Goal: Complete application form: Complete application form

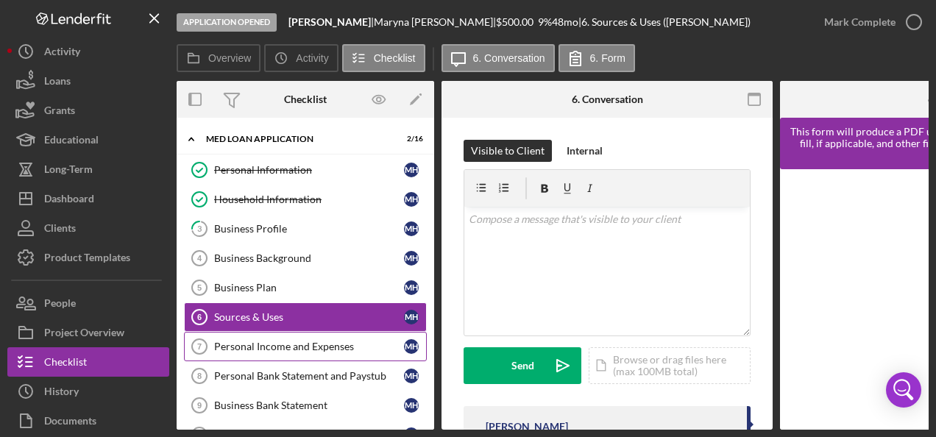
click at [275, 341] on div "Personal Income and Expenses" at bounding box center [309, 347] width 190 height 12
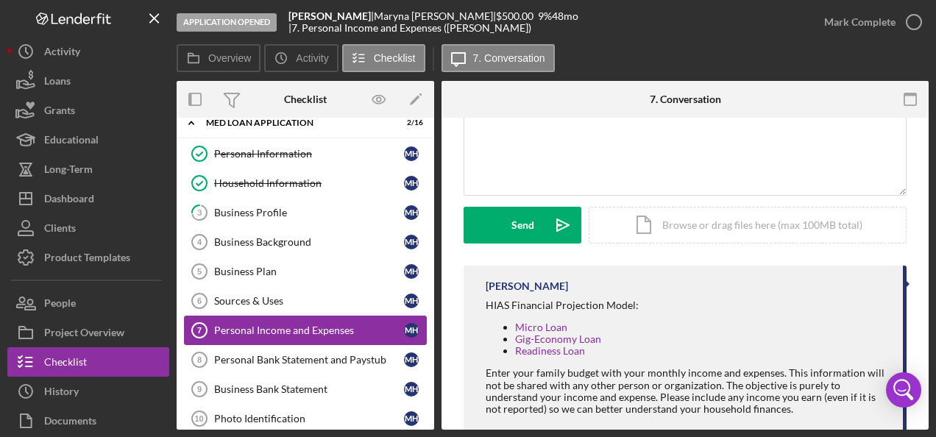
scroll to position [18, 0]
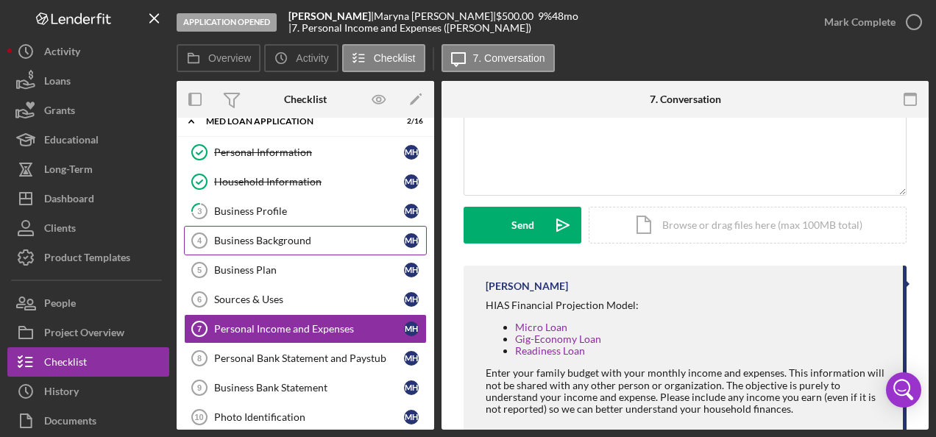
click at [296, 238] on div "Business Background" at bounding box center [309, 241] width 190 height 12
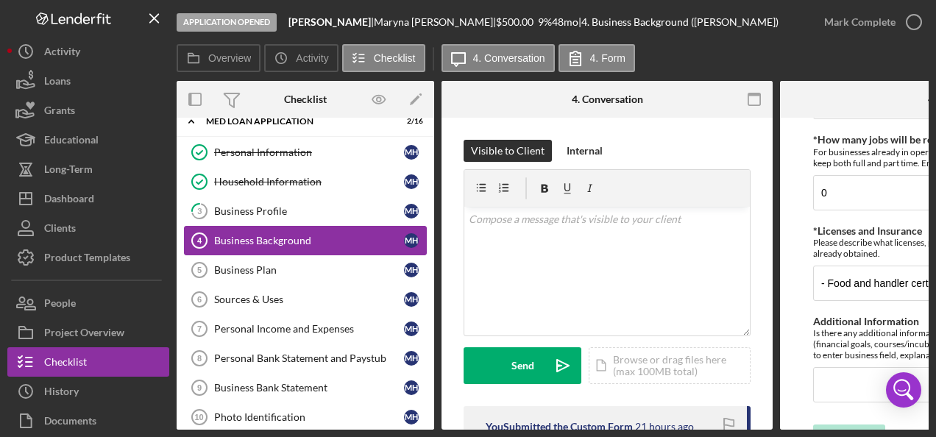
scroll to position [912, 0]
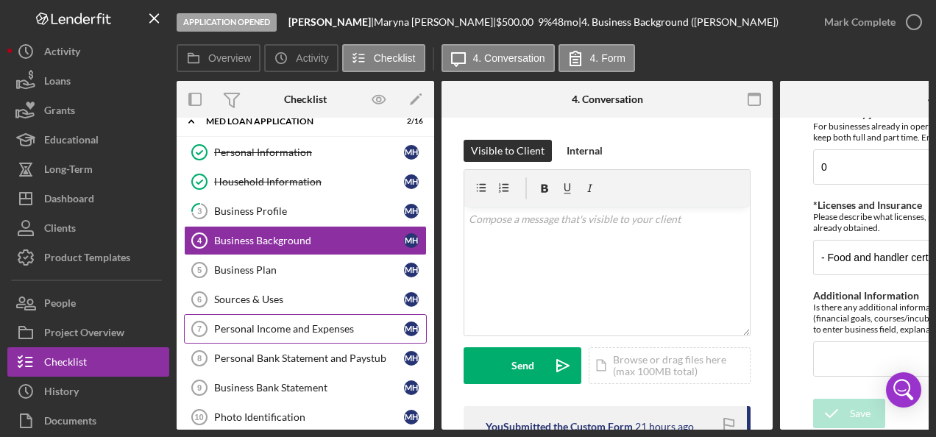
click at [249, 325] on div "Personal Income and Expenses" at bounding box center [309, 329] width 190 height 12
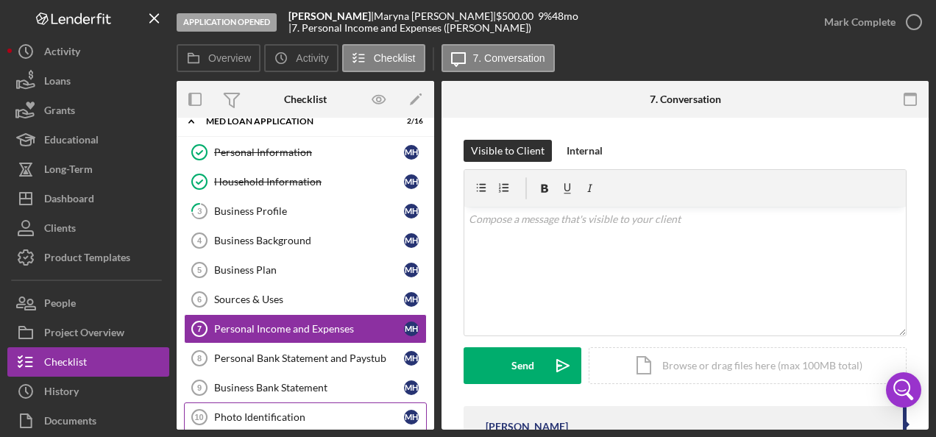
click at [269, 412] on div "Photo Identification" at bounding box center [309, 417] width 190 height 12
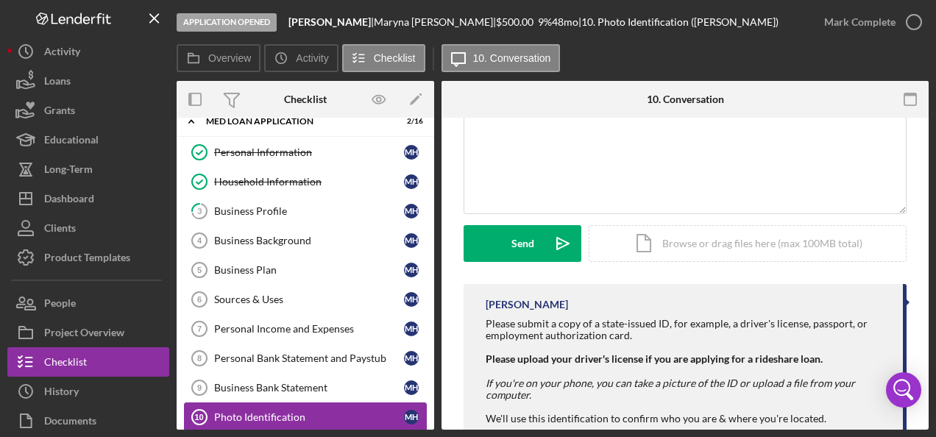
scroll to position [116, 0]
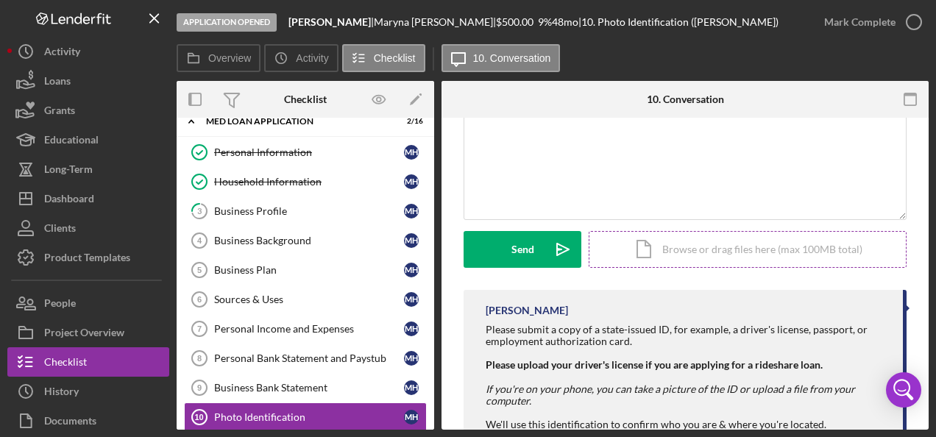
click at [700, 255] on div "Icon/Document Browse or drag files here (max 100MB total) Tap to choose files o…" at bounding box center [748, 249] width 318 height 37
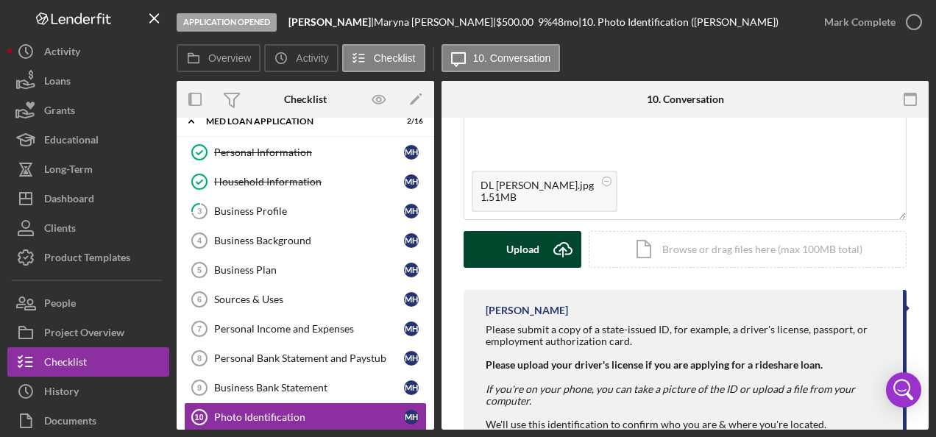
click at [533, 249] on div "Upload" at bounding box center [522, 249] width 33 height 37
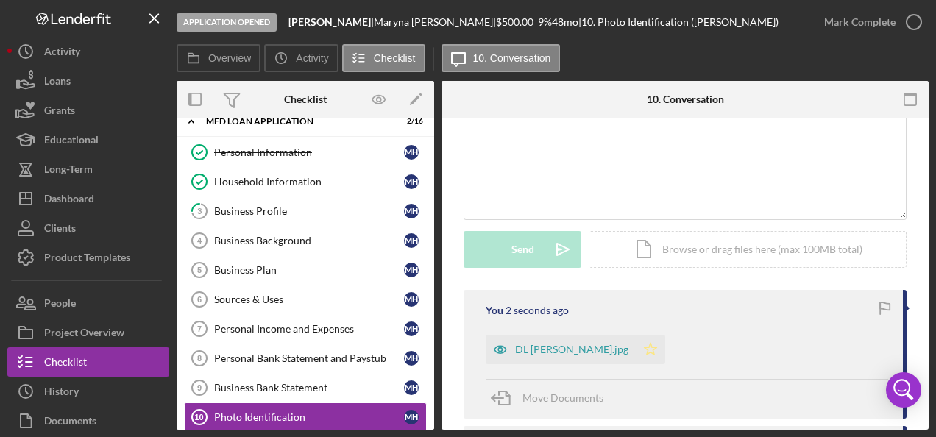
click at [646, 350] on polygon "button" at bounding box center [650, 349] width 13 height 12
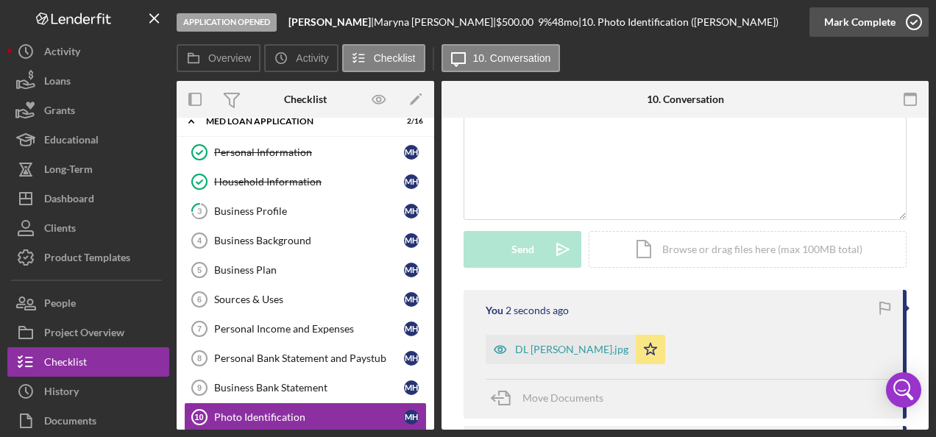
click at [912, 27] on icon "button" at bounding box center [913, 22] width 37 height 37
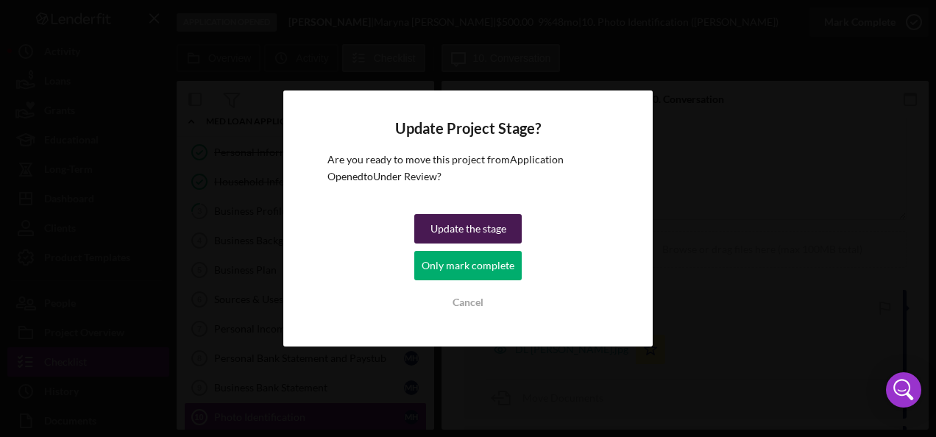
click at [492, 226] on div "Update the stage" at bounding box center [468, 228] width 76 height 29
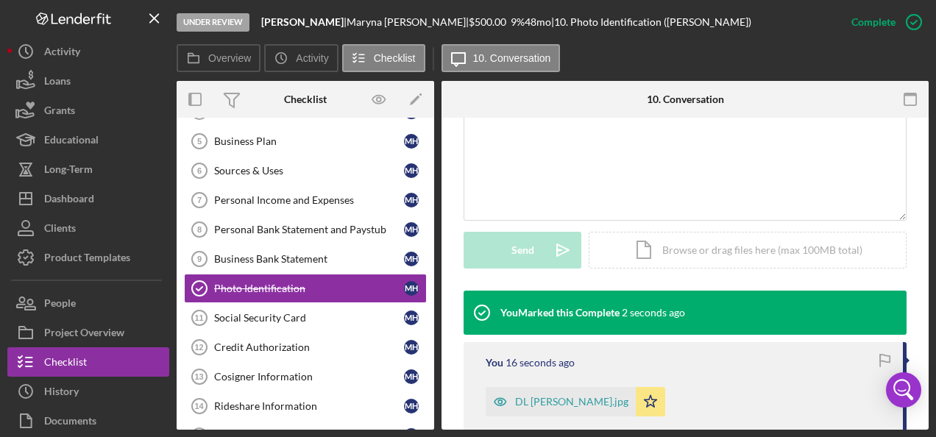
scroll to position [159, 0]
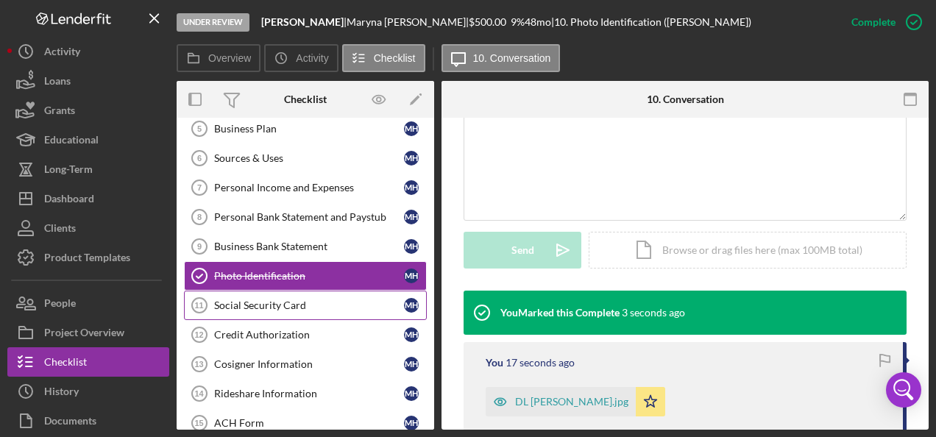
click at [333, 305] on div "Social Security Card" at bounding box center [309, 305] width 190 height 12
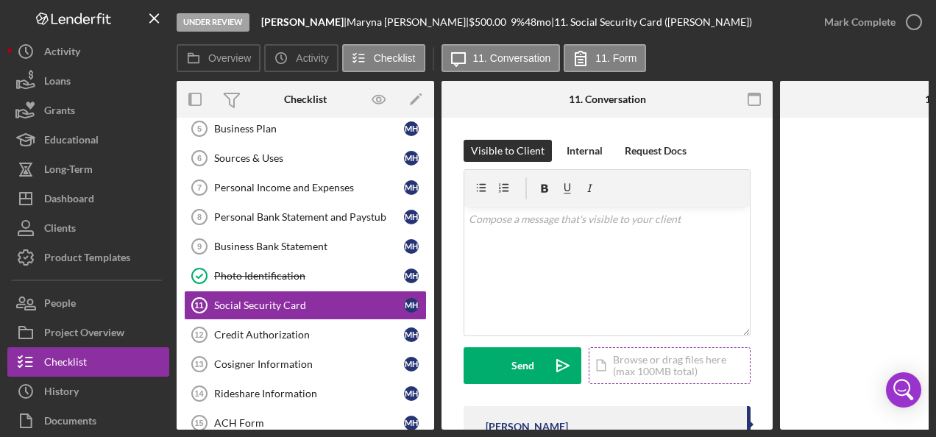
click at [663, 363] on div "Icon/Document Browse or drag files here (max 100MB total) Tap to choose files o…" at bounding box center [670, 365] width 162 height 37
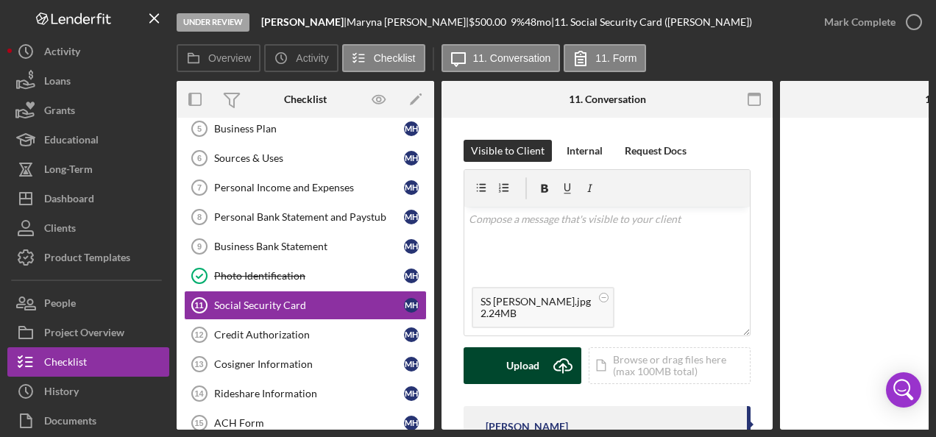
click at [539, 366] on div "Upload" at bounding box center [522, 365] width 33 height 37
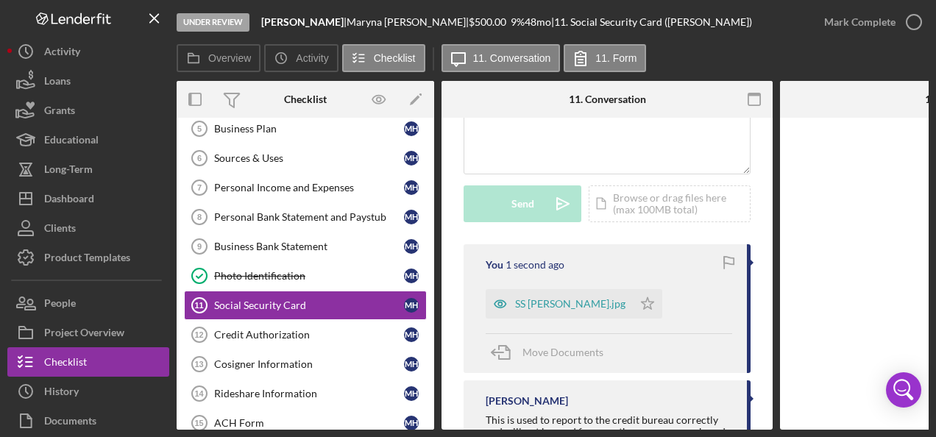
scroll to position [168, 0]
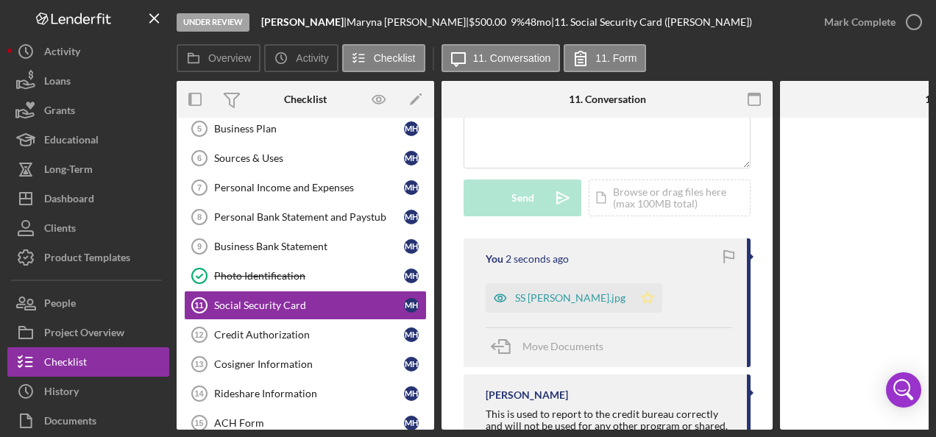
click at [650, 302] on icon "Icon/Star" at bounding box center [647, 297] width 29 height 29
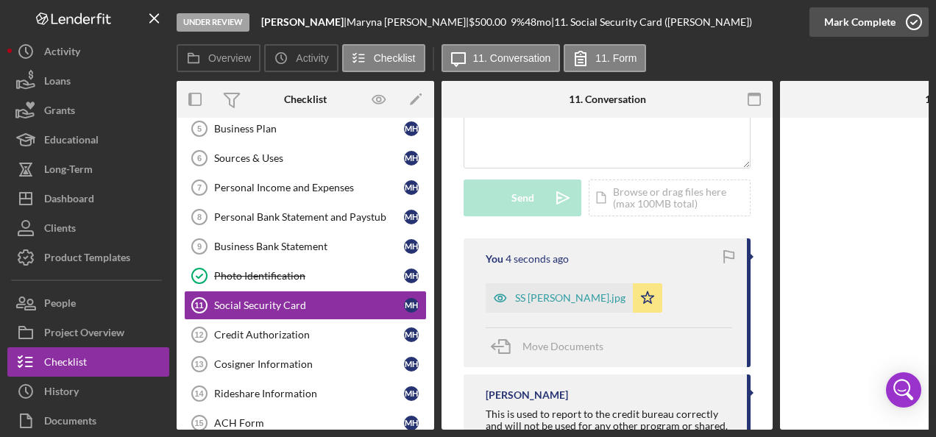
click at [917, 25] on icon "button" at bounding box center [913, 22] width 37 height 37
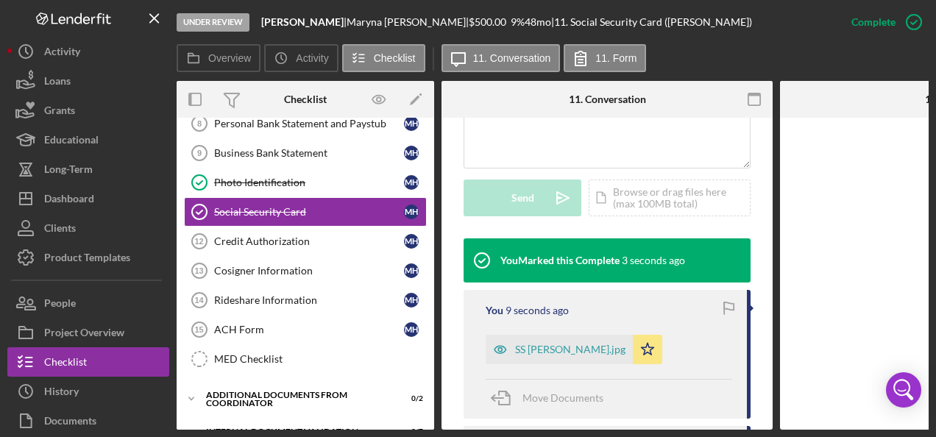
scroll to position [255, 0]
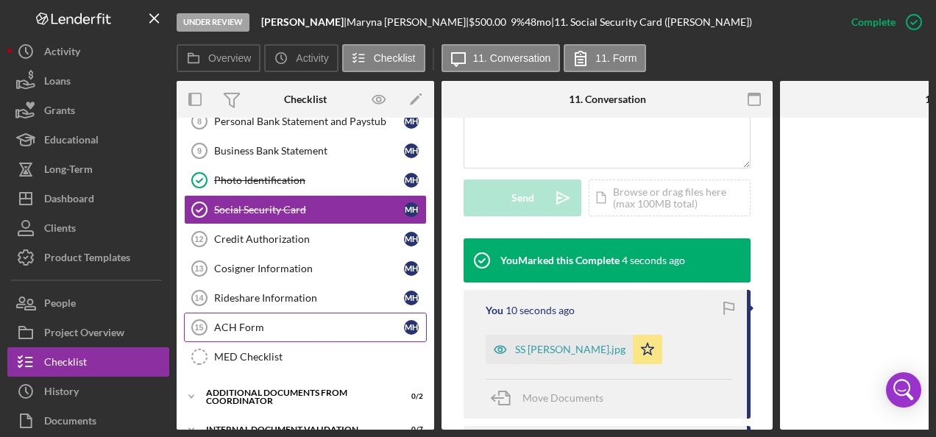
click at [302, 322] on div "ACH Form" at bounding box center [309, 328] width 190 height 12
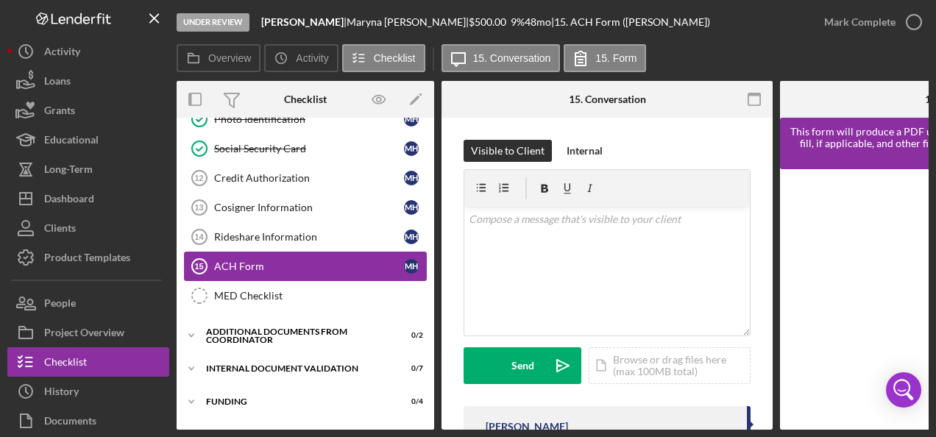
scroll to position [337, 0]
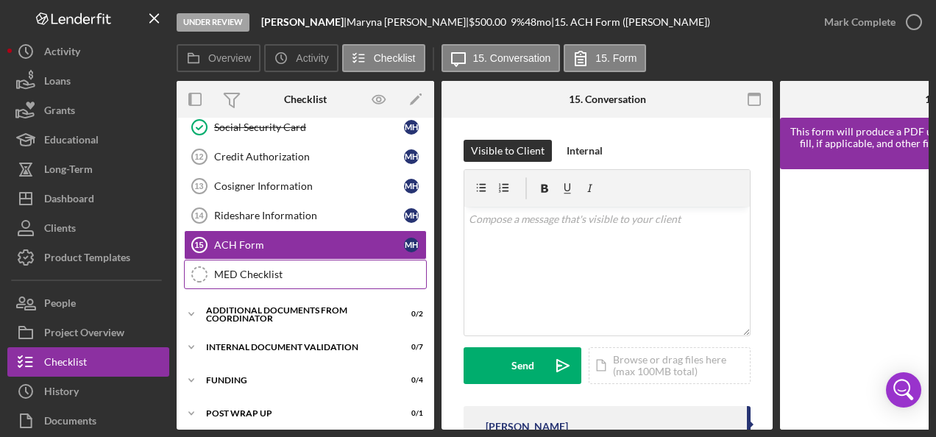
click at [293, 269] on div "MED Checklist" at bounding box center [320, 275] width 212 height 12
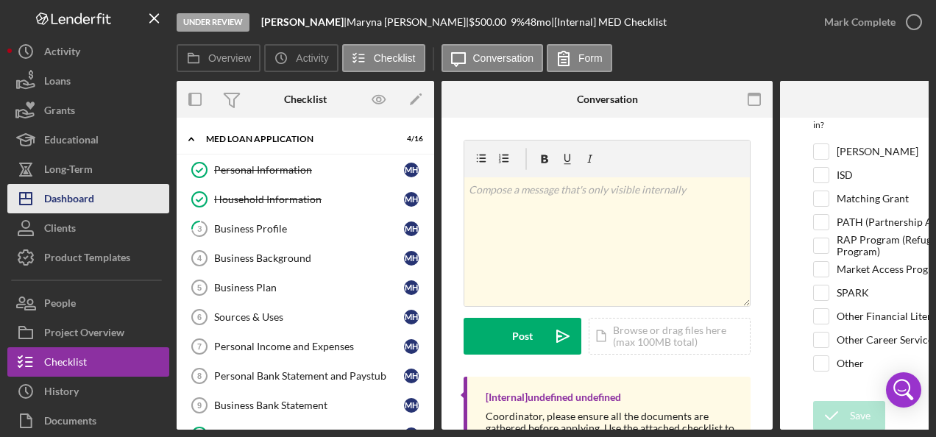
click at [79, 198] on div "Dashboard" at bounding box center [69, 200] width 50 height 33
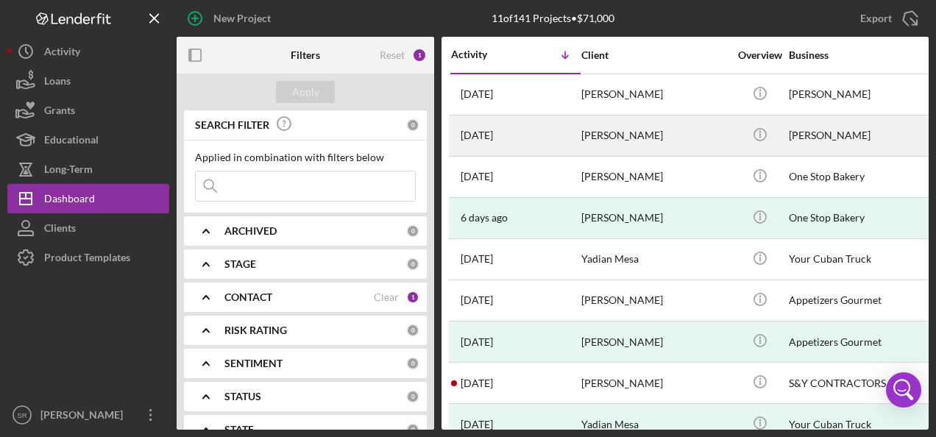
click at [606, 138] on div "[PERSON_NAME]" at bounding box center [654, 135] width 147 height 39
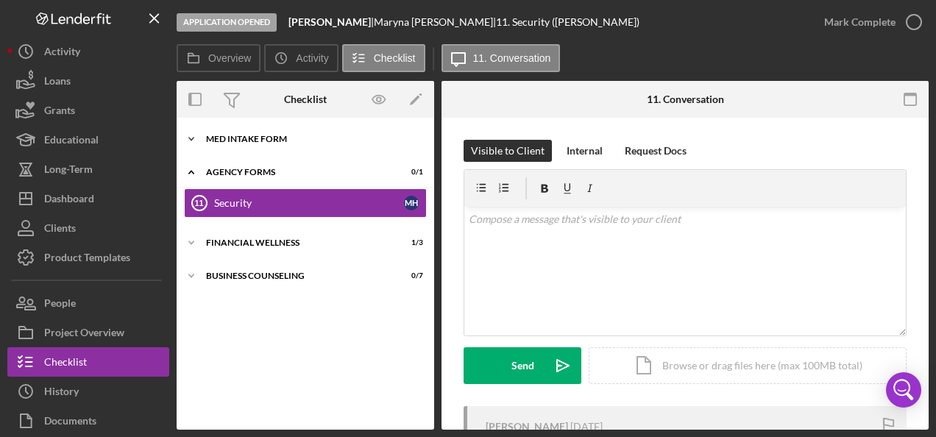
click at [266, 138] on div "MED Intake Form" at bounding box center [311, 139] width 210 height 9
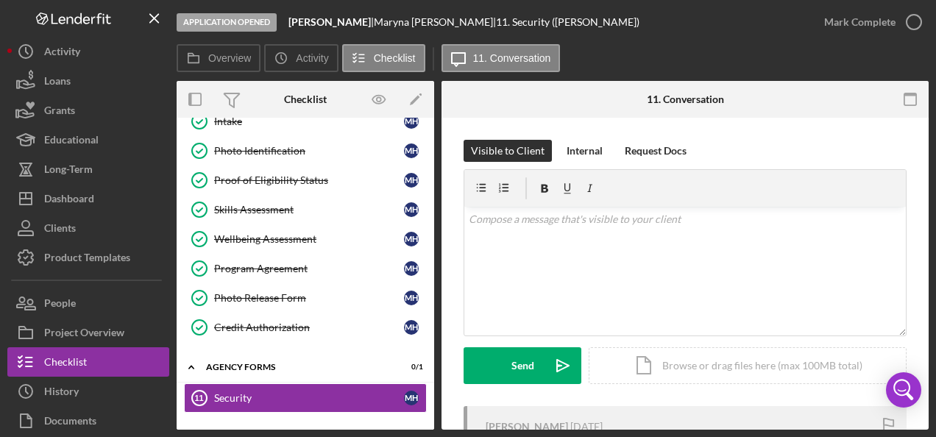
scroll to position [106, 0]
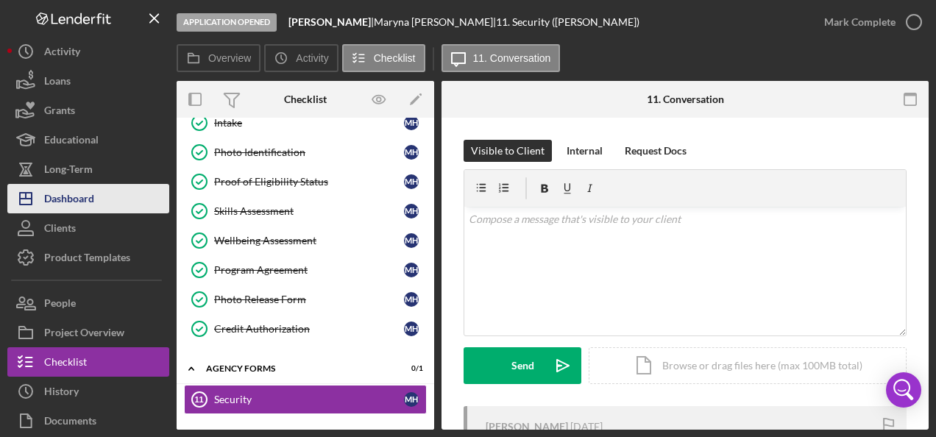
click at [84, 209] on div "Dashboard" at bounding box center [69, 200] width 50 height 33
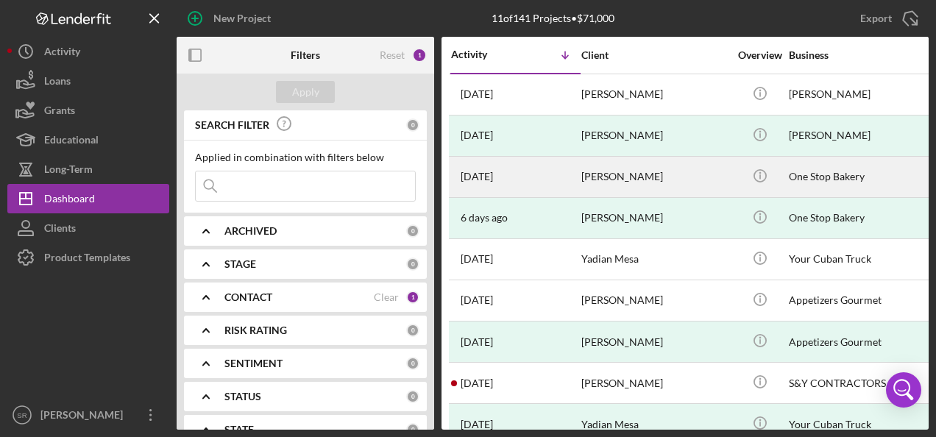
click at [594, 180] on div "[PERSON_NAME]" at bounding box center [654, 176] width 147 height 39
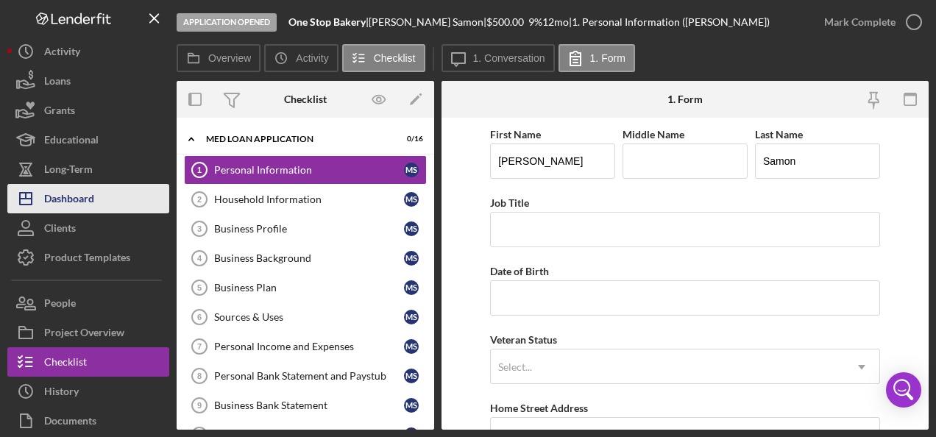
click at [98, 203] on button "Icon/Dashboard Dashboard" at bounding box center [88, 198] width 162 height 29
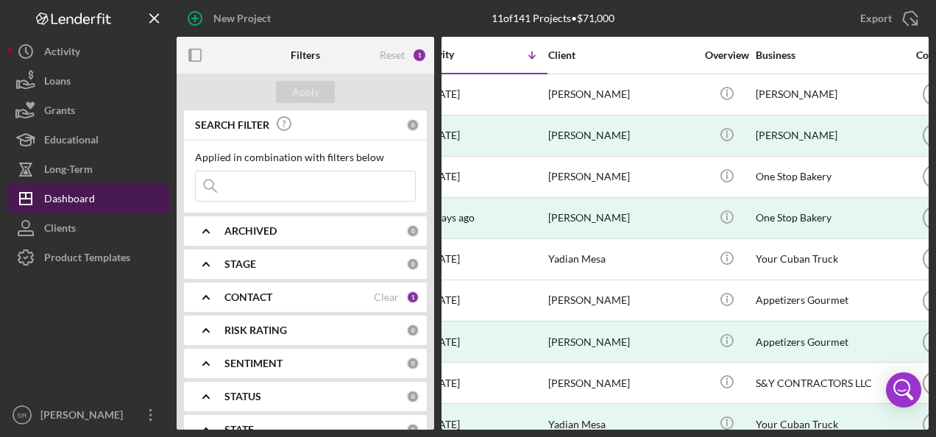
scroll to position [0, 31]
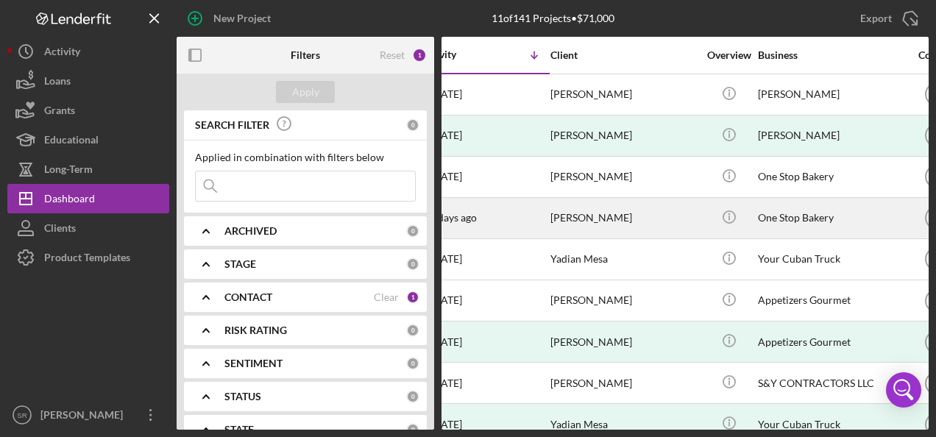
click at [537, 225] on div "[DATE] [PERSON_NAME]" at bounding box center [484, 218] width 129 height 39
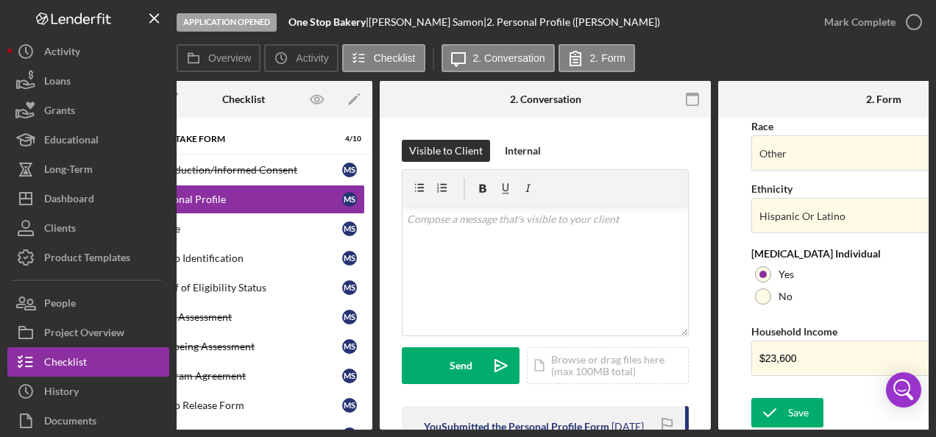
scroll to position [0, 61]
click at [884, 66] on div "Overview Icon/History Activity Checklist Icon/Message 2. Conversation 2. Form" at bounding box center [553, 58] width 752 height 29
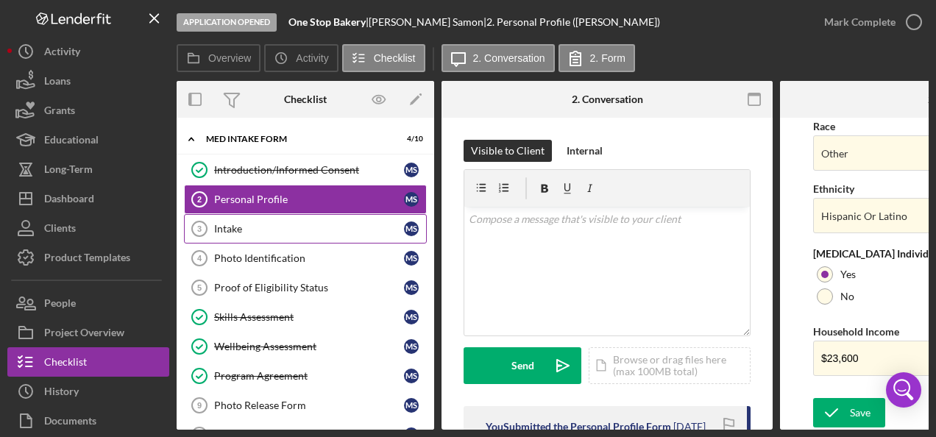
click at [271, 226] on div "Intake" at bounding box center [309, 229] width 190 height 12
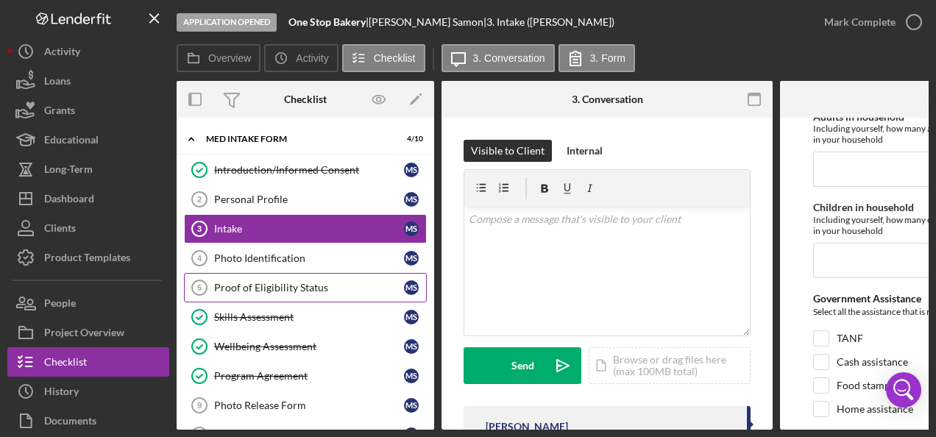
click at [303, 297] on link "Proof of Eligibility Status 5 Proof of Eligibility Status M S" at bounding box center [305, 287] width 243 height 29
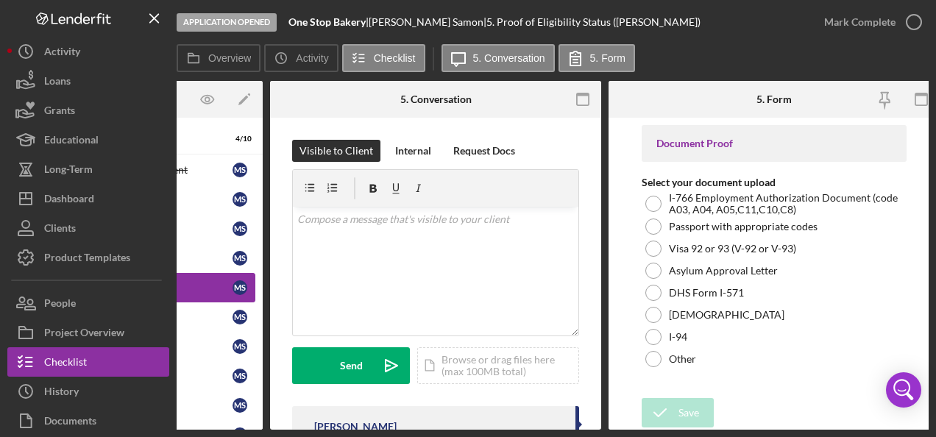
scroll to position [0, 182]
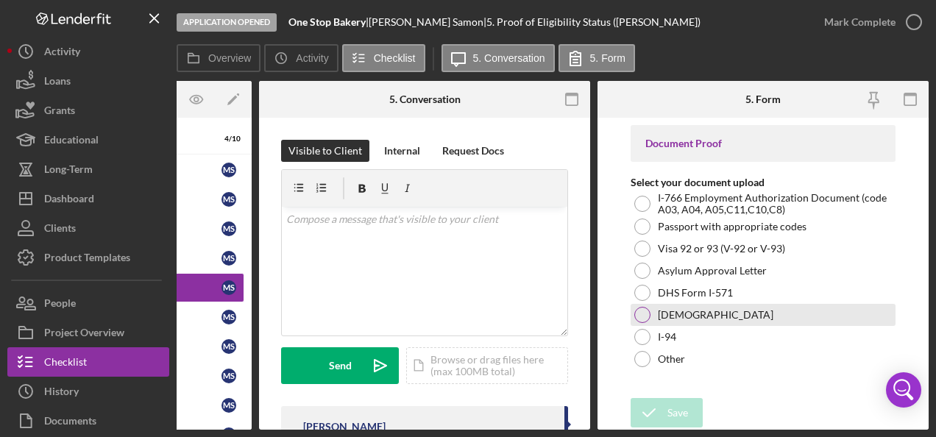
click at [689, 319] on label "[DEMOGRAPHIC_DATA]" at bounding box center [716, 315] width 116 height 12
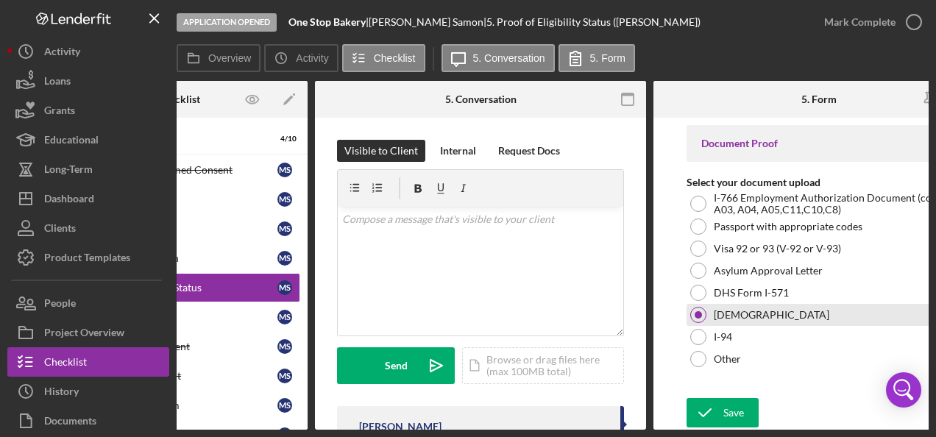
scroll to position [0, 128]
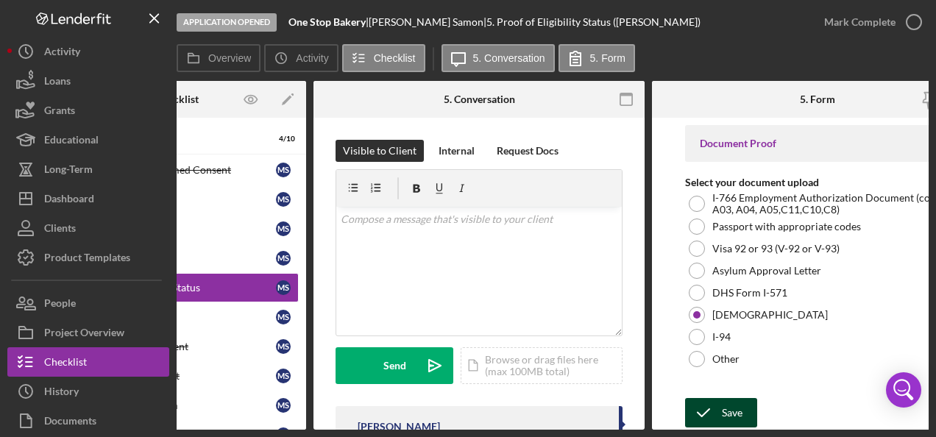
click at [746, 411] on button "Save" at bounding box center [721, 412] width 72 height 29
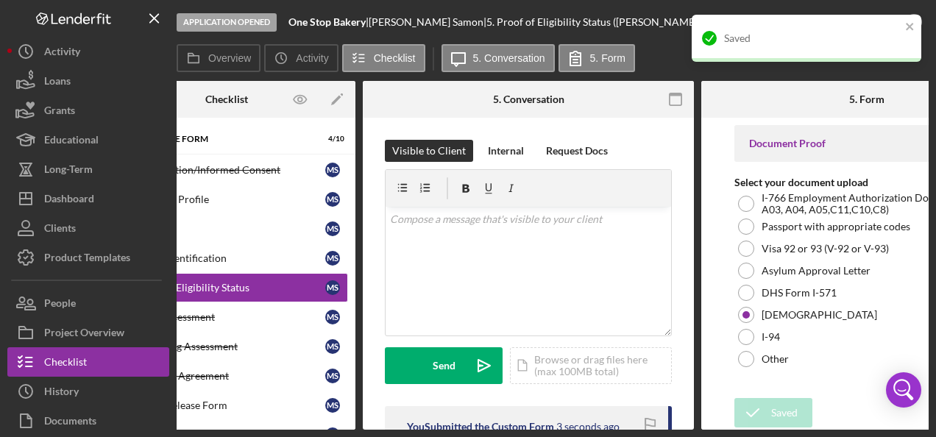
scroll to position [0, 50]
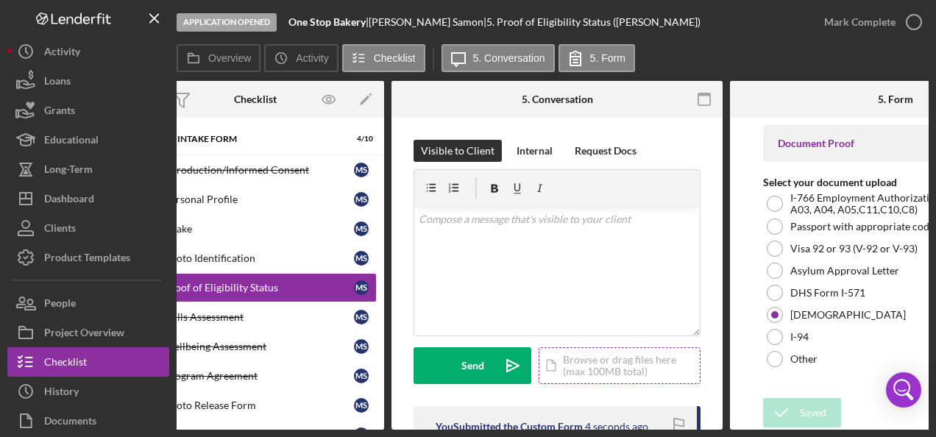
click at [621, 372] on div "Icon/Document Browse or drag files here (max 100MB total) Tap to choose files o…" at bounding box center [620, 365] width 162 height 37
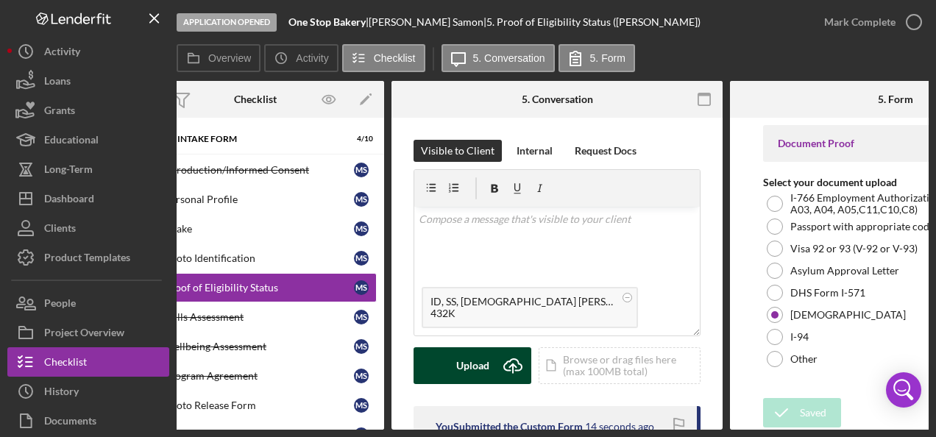
click at [517, 377] on icon "Icon/Upload" at bounding box center [512, 365] width 37 height 37
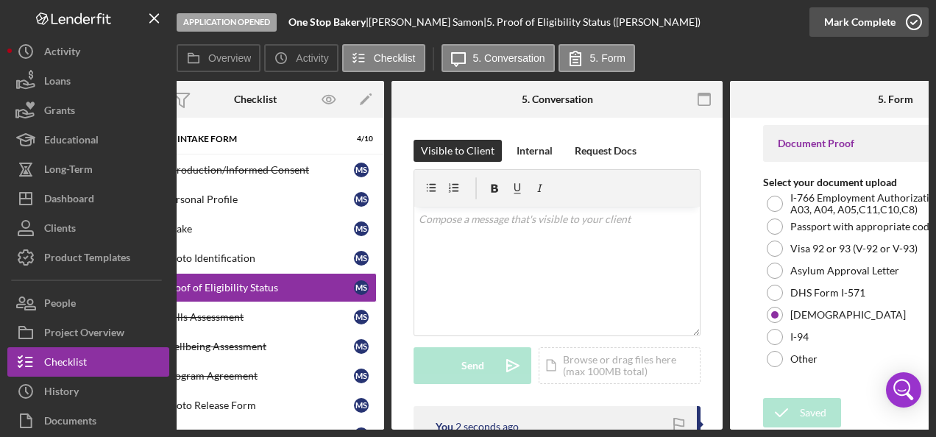
click at [912, 27] on icon "button" at bounding box center [913, 22] width 37 height 37
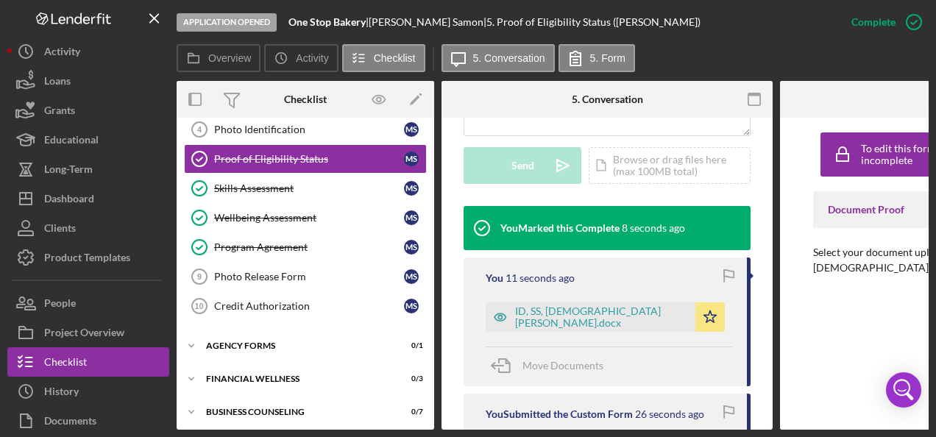
scroll to position [130, 0]
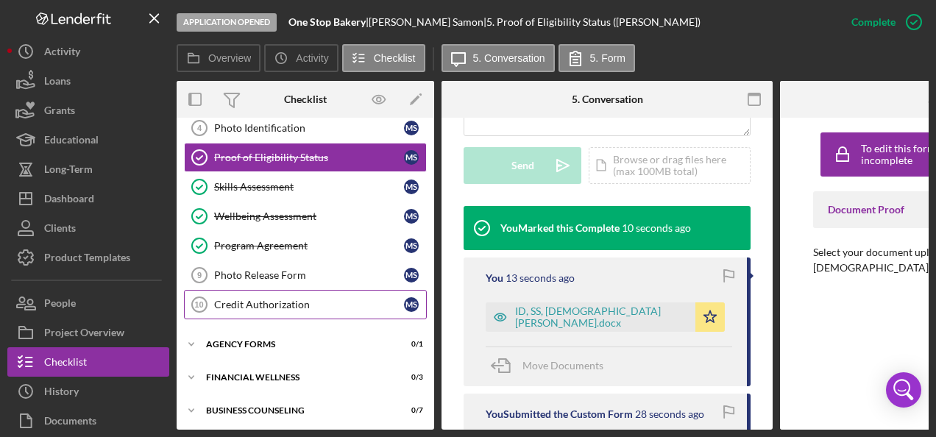
click at [334, 309] on link "Credit Authorization 10 Credit Authorization M S" at bounding box center [305, 304] width 243 height 29
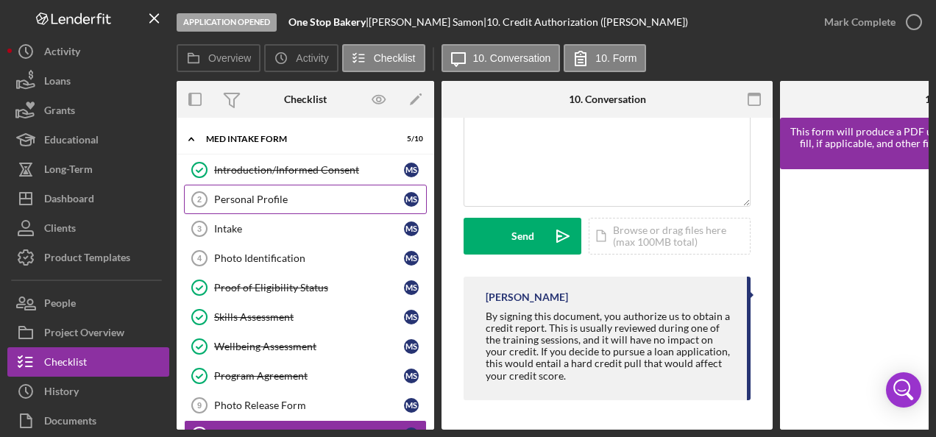
click at [310, 202] on div "Personal Profile" at bounding box center [309, 199] width 190 height 12
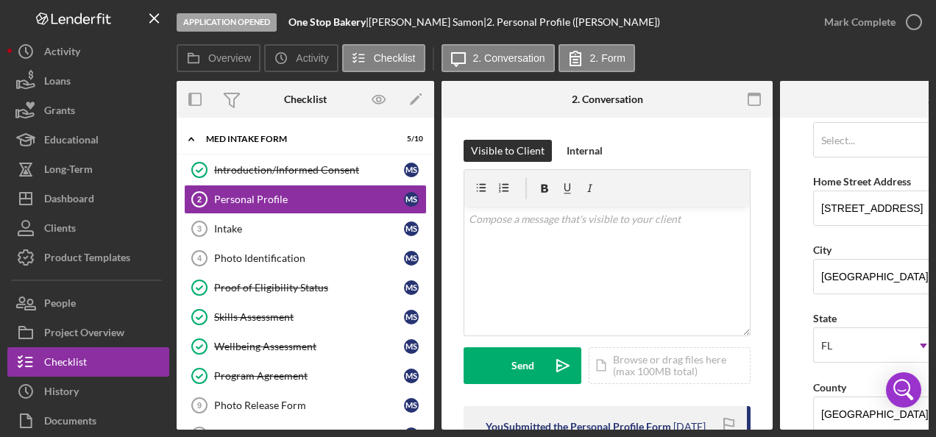
scroll to position [224, 0]
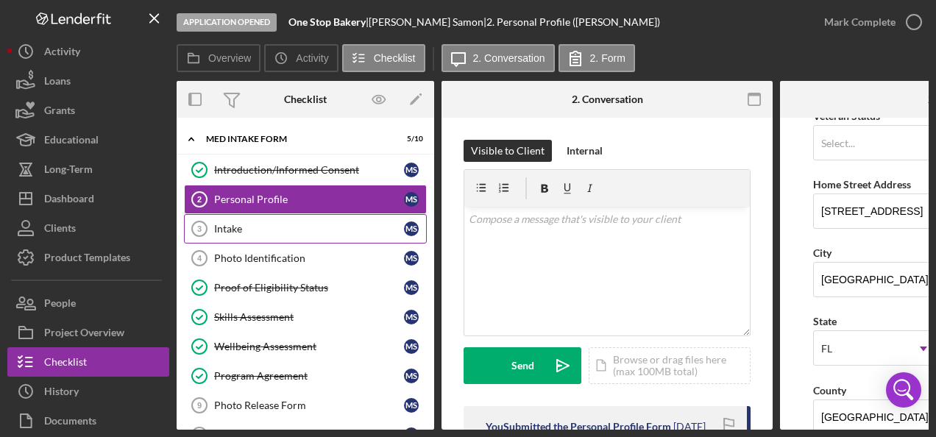
click at [275, 229] on div "Intake" at bounding box center [309, 229] width 190 height 12
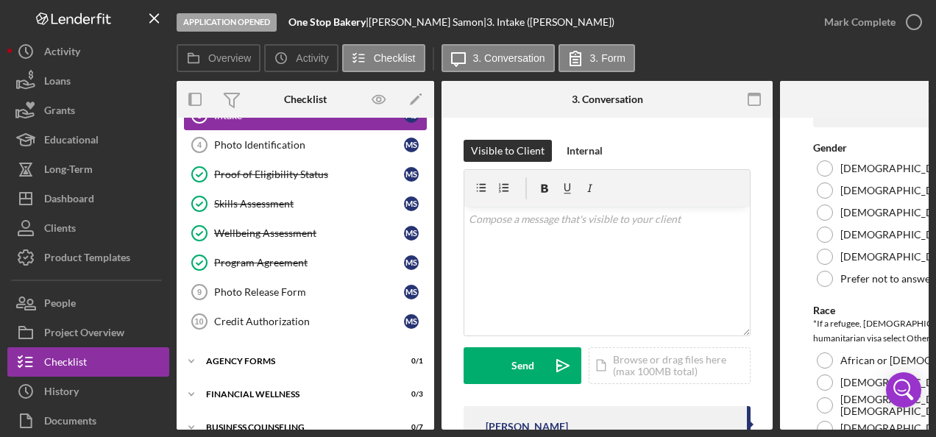
scroll to position [104, 0]
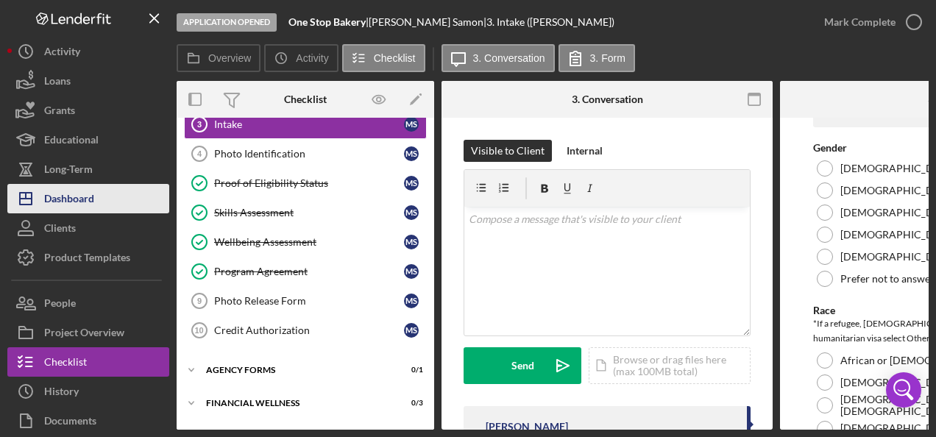
click at [94, 207] on div "Dashboard" at bounding box center [69, 200] width 50 height 33
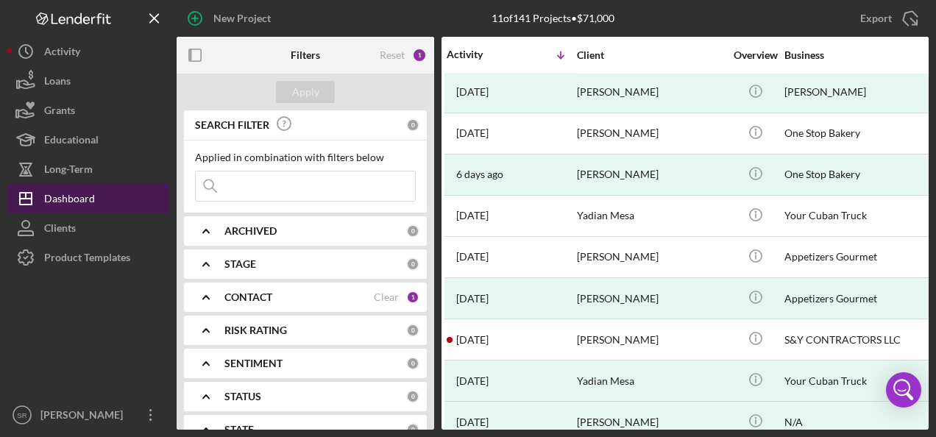
scroll to position [43, 4]
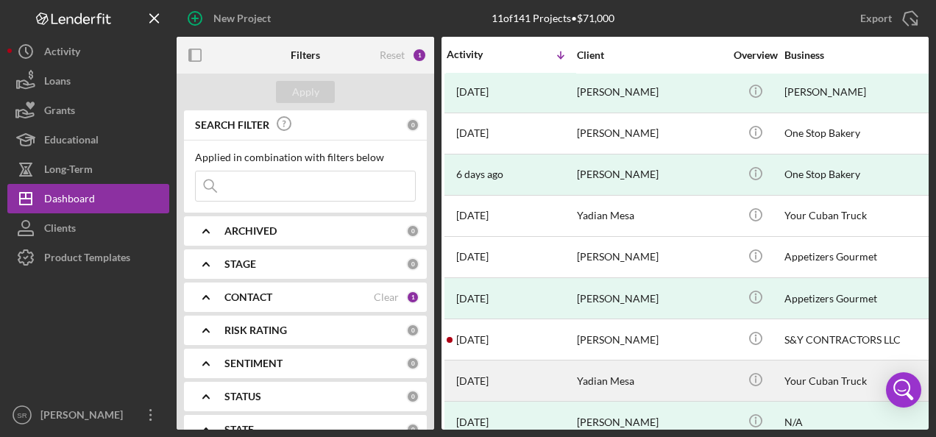
click at [661, 385] on div "Yadian Mesa" at bounding box center [650, 380] width 147 height 39
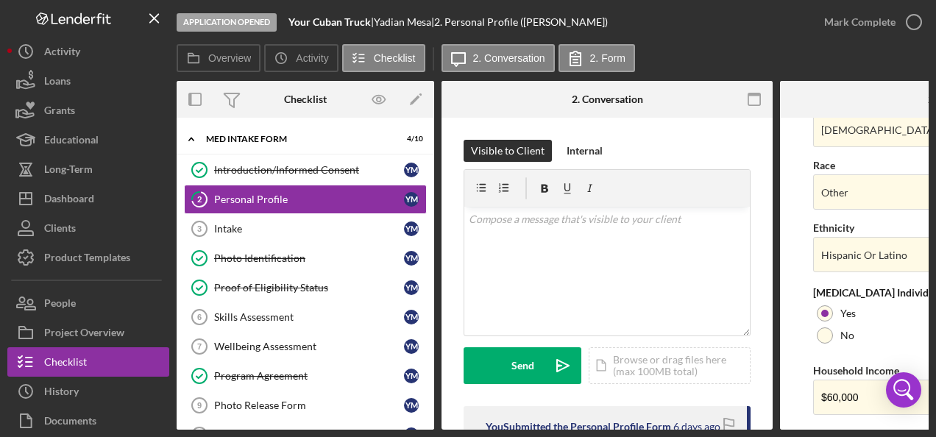
scroll to position [670, 0]
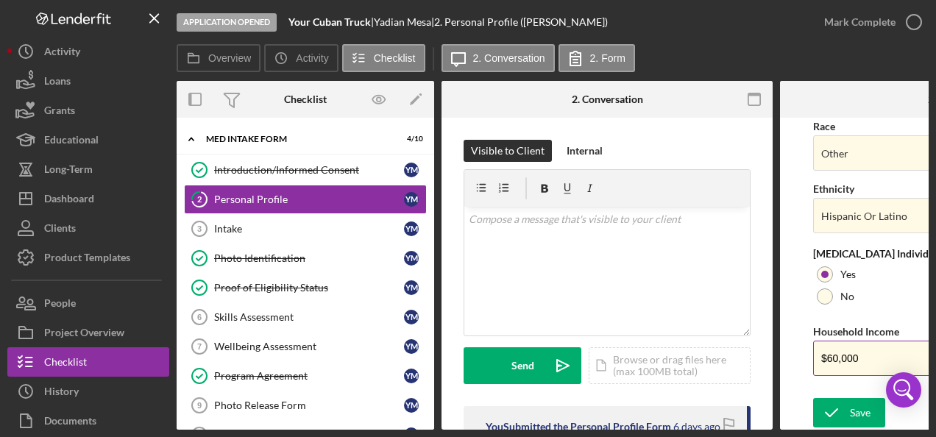
click at [861, 358] on input "$60,000" at bounding box center [945, 358] width 265 height 35
drag, startPoint x: 861, startPoint y: 358, endPoint x: 797, endPoint y: 350, distance: 64.4
click at [797, 350] on form "First Name [PERSON_NAME] Middle Name G. Last Name Mesa Job Title Maintenance te…" at bounding box center [945, 274] width 331 height 312
type input "$86,400"
click at [842, 413] on icon "submit" at bounding box center [831, 412] width 37 height 37
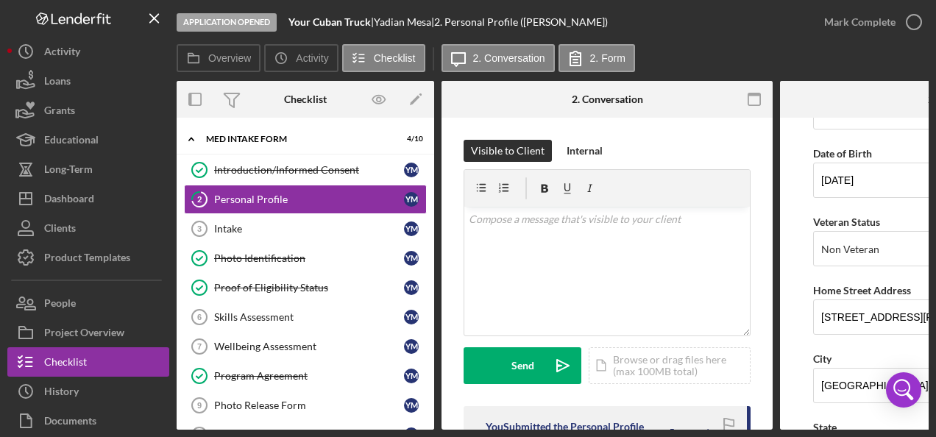
scroll to position [114, 0]
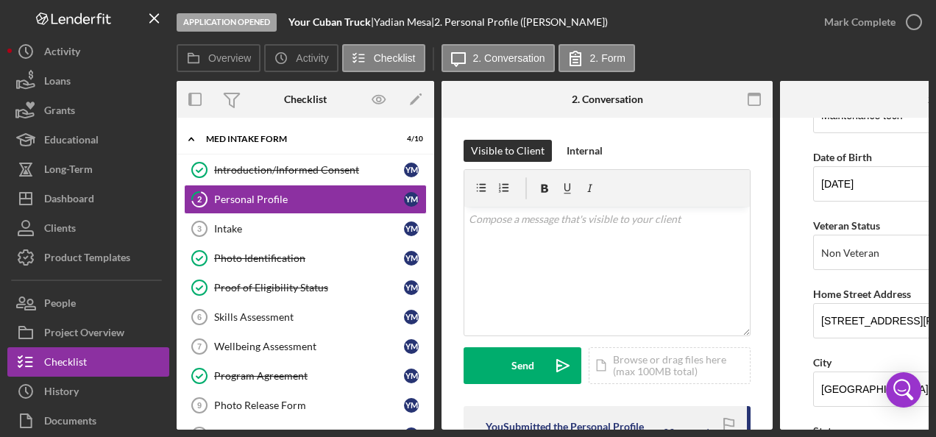
click at [883, 53] on div "Overview Icon/History Activity Checklist Icon/Message 2. Conversation 2. Form" at bounding box center [553, 58] width 752 height 29
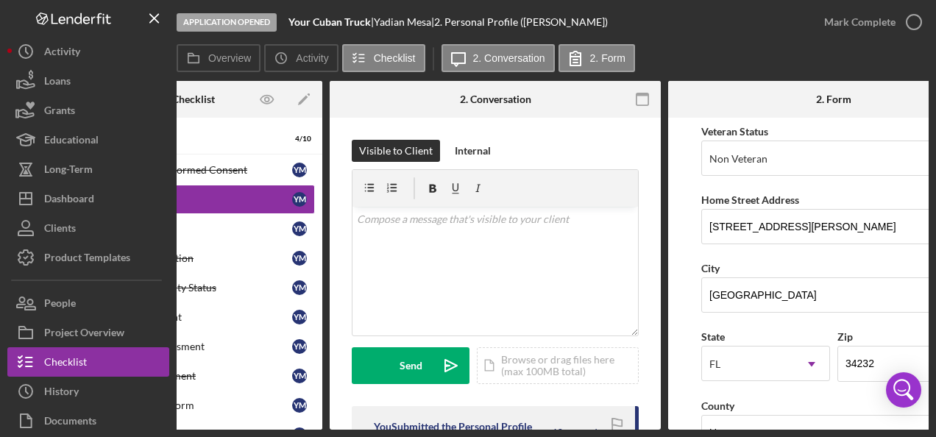
scroll to position [205, 0]
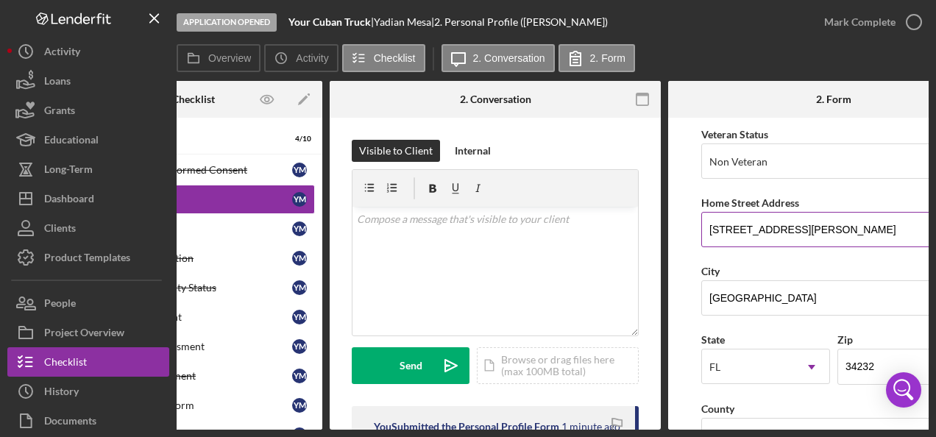
click at [720, 228] on input "[STREET_ADDRESS][PERSON_NAME]" at bounding box center [833, 229] width 265 height 35
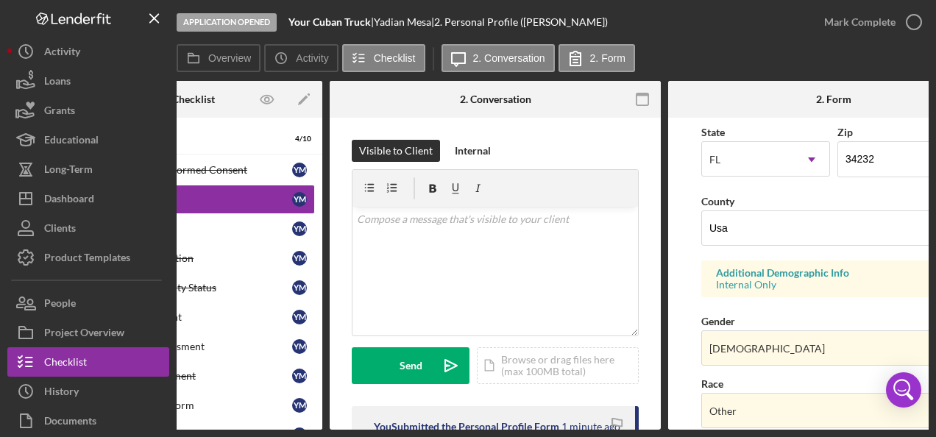
scroll to position [417, 0]
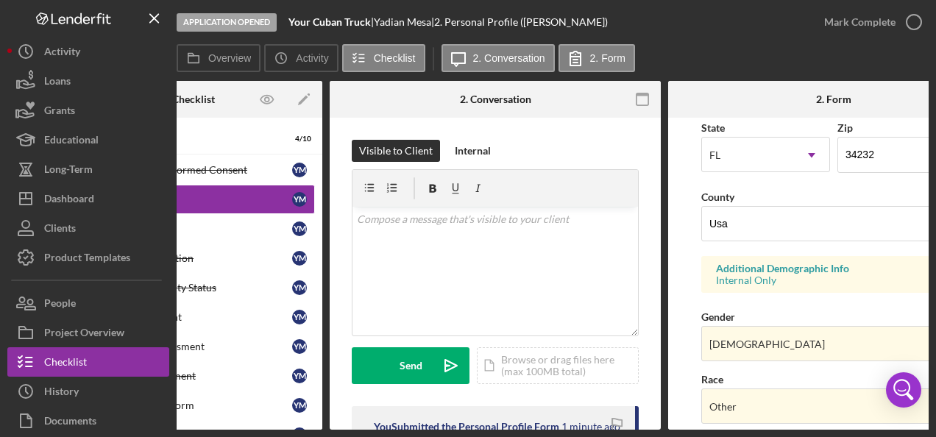
type input "[STREET_ADDRESS][PERSON_NAME]"
click at [781, 225] on input "Usa" at bounding box center [833, 223] width 265 height 35
type input "U"
type input "[GEOGRAPHIC_DATA]"
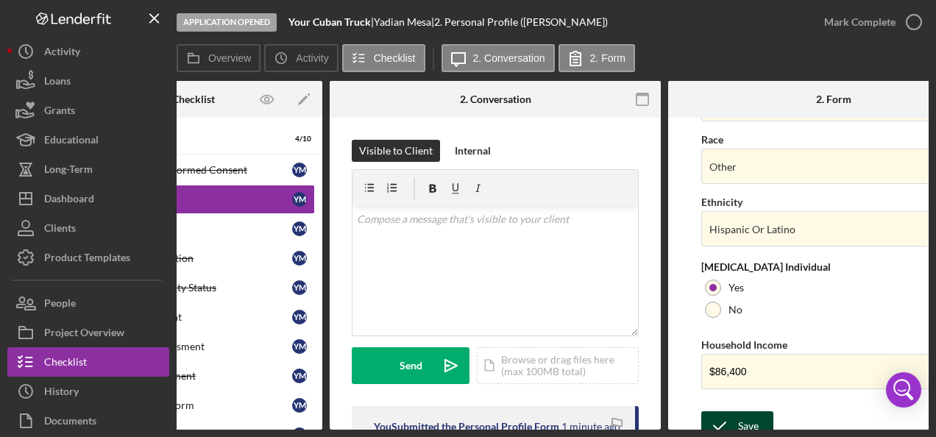
scroll to position [670, 0]
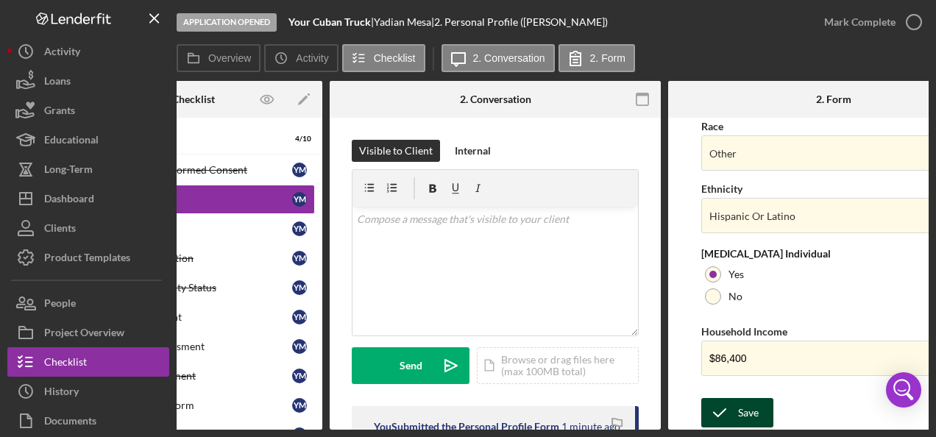
click at [755, 407] on div "Save" at bounding box center [748, 412] width 21 height 29
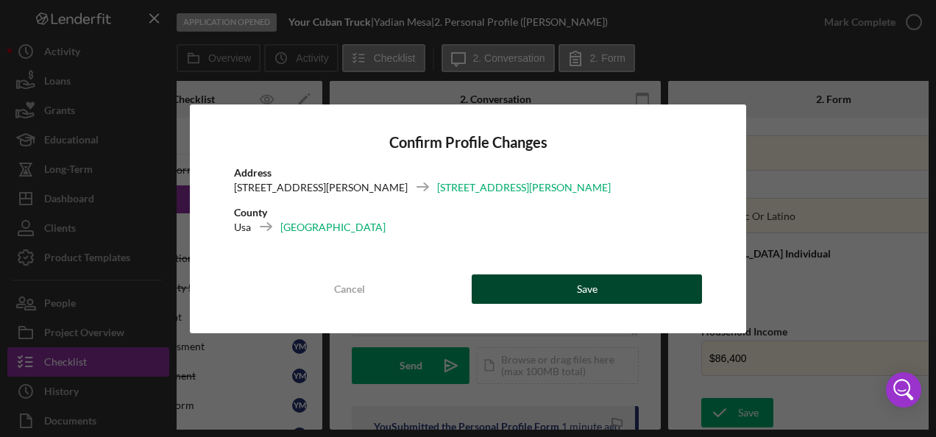
click at [662, 293] on button "Save" at bounding box center [587, 288] width 230 height 29
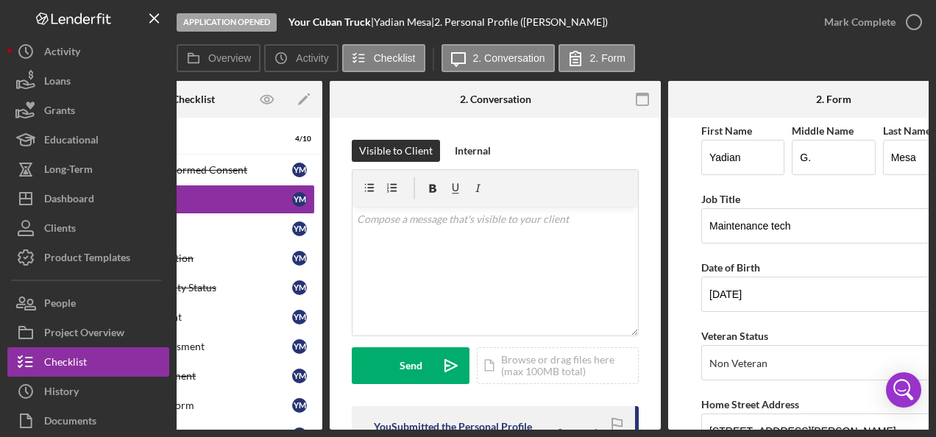
scroll to position [0, 0]
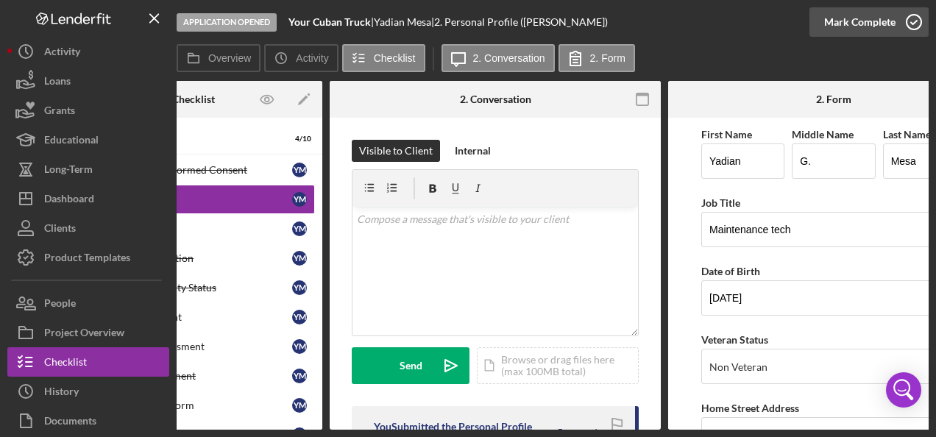
click at [914, 27] on icon "button" at bounding box center [913, 22] width 37 height 37
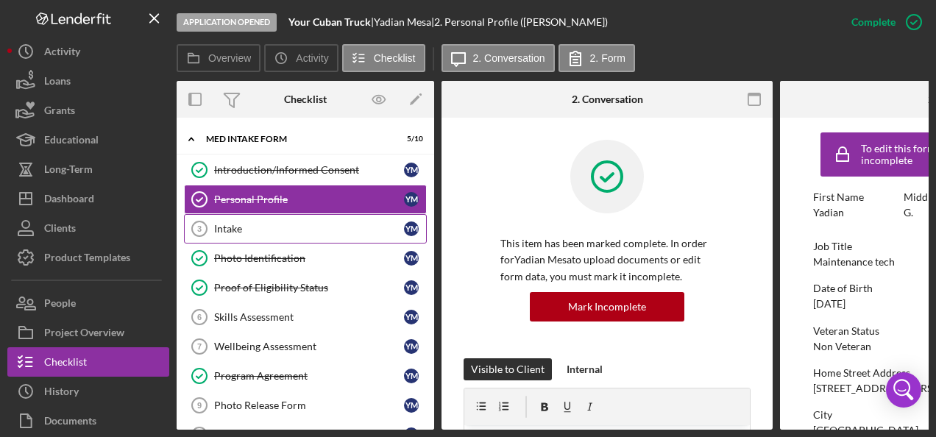
click at [294, 236] on link "Intake 3 Intake Y M" at bounding box center [305, 228] width 243 height 29
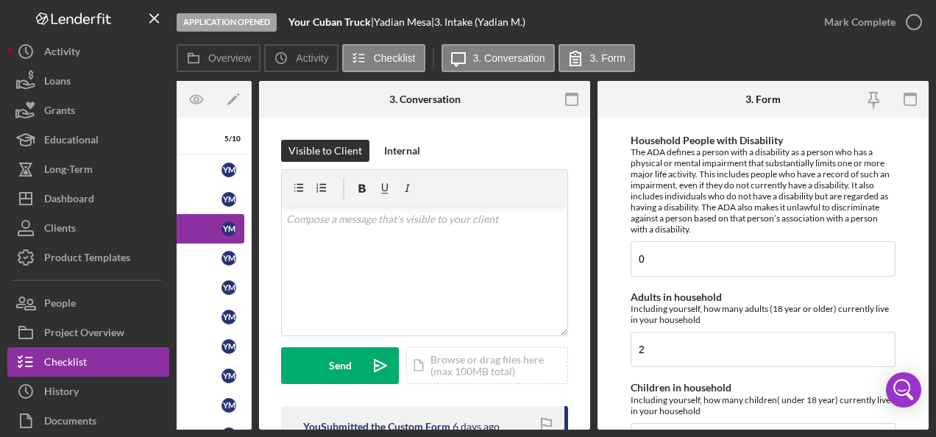
scroll to position [1942, 0]
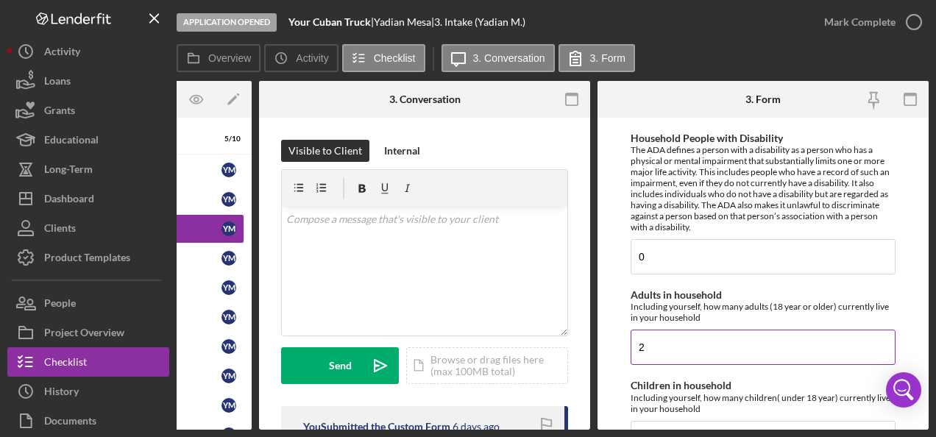
click at [703, 341] on input "2" at bounding box center [763, 347] width 265 height 35
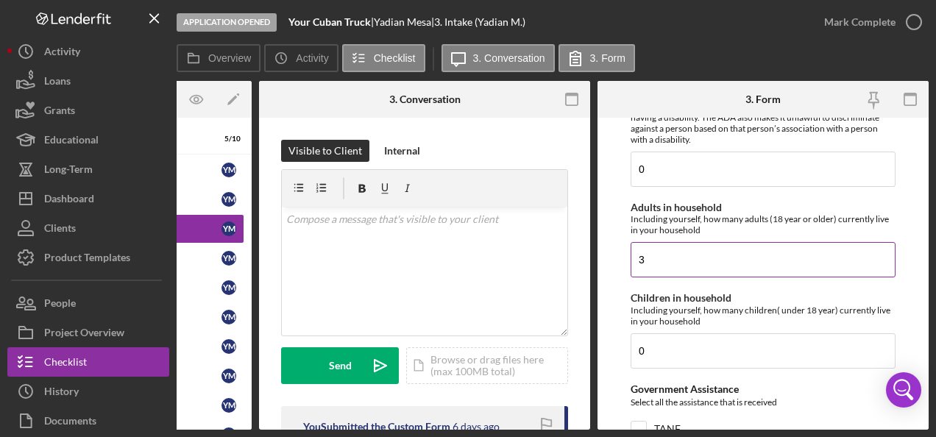
scroll to position [2031, 0]
type input "3"
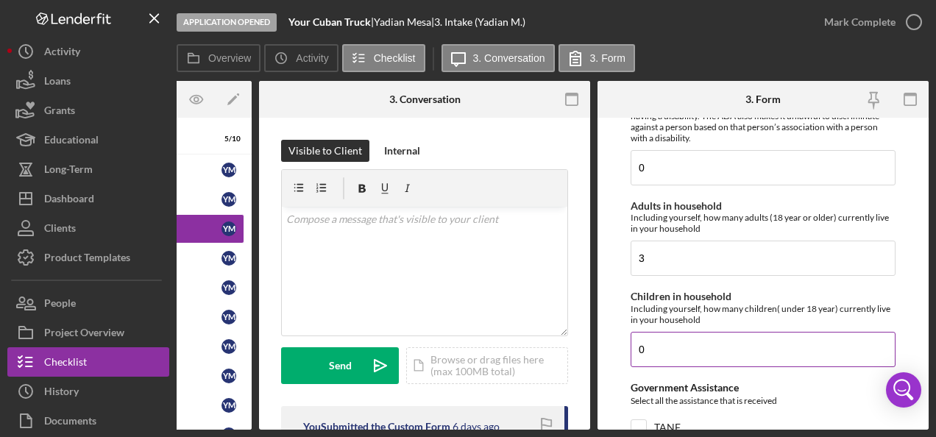
click at [770, 343] on input "0" at bounding box center [763, 349] width 265 height 35
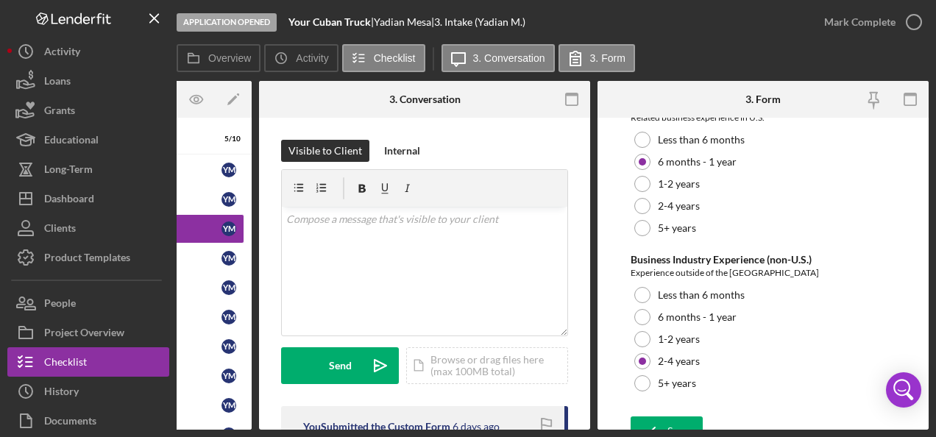
scroll to position [3047, 0]
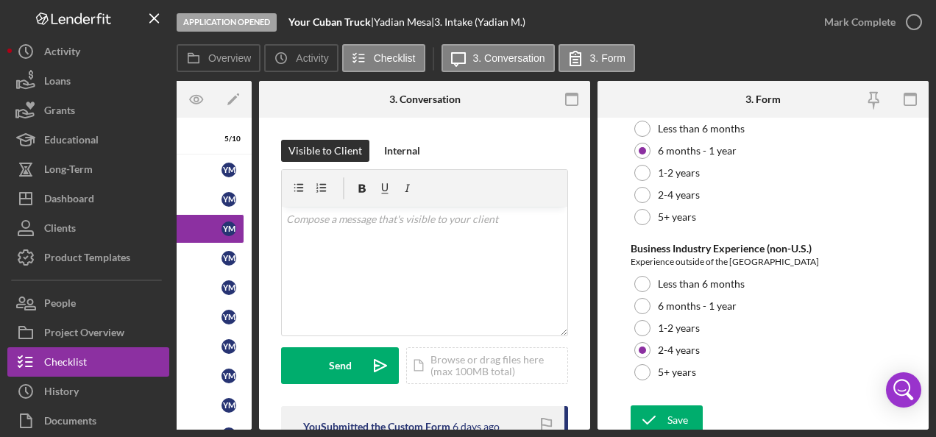
type input "1"
click at [675, 416] on div "Save" at bounding box center [677, 419] width 21 height 29
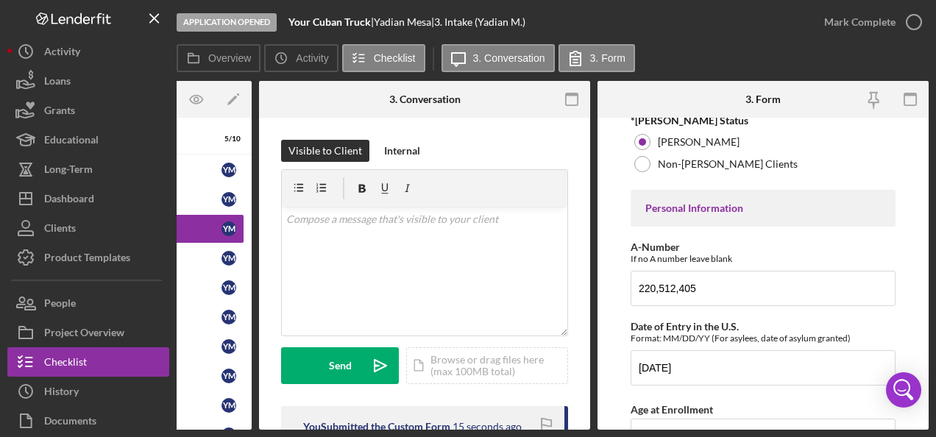
scroll to position [369, 0]
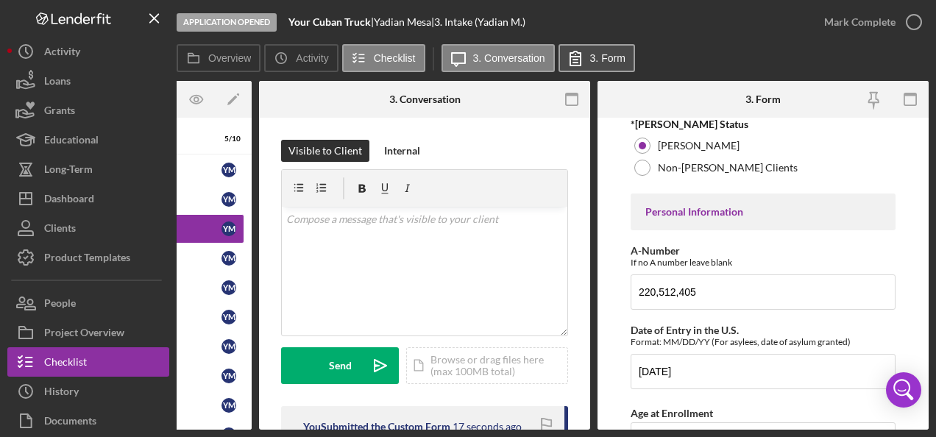
click at [562, 49] on icon at bounding box center [575, 58] width 37 height 37
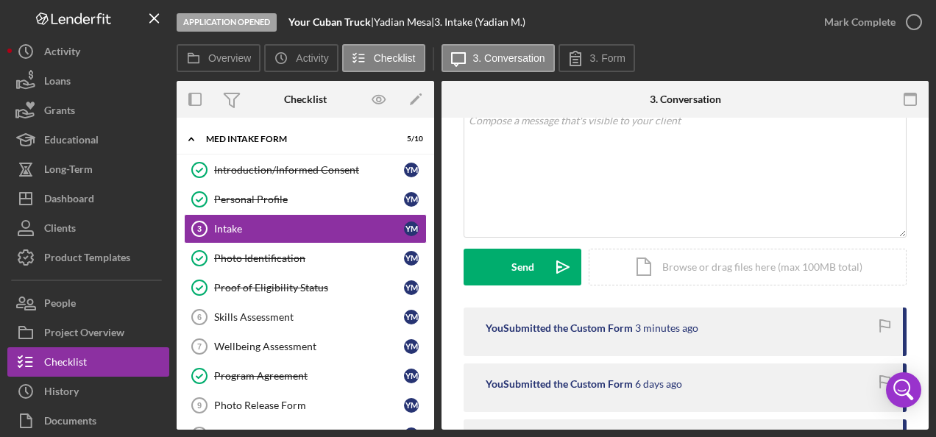
scroll to position [99, 0]
click at [572, 57] on icon at bounding box center [575, 59] width 10 height 14
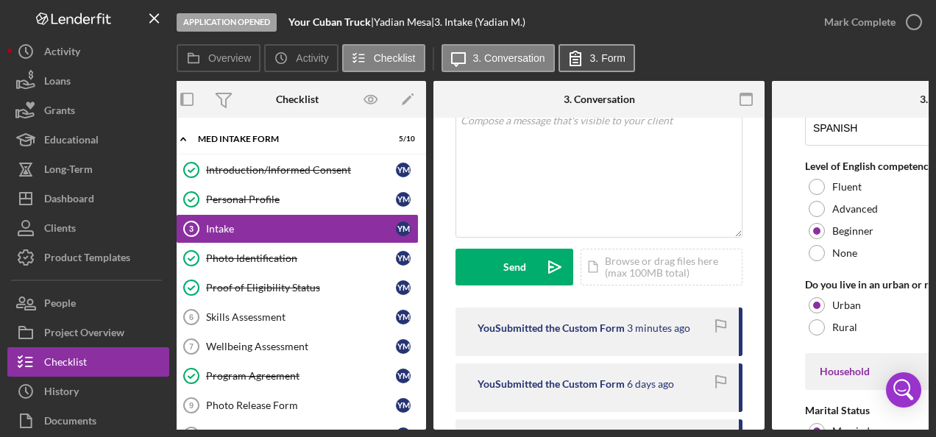
scroll to position [0, 0]
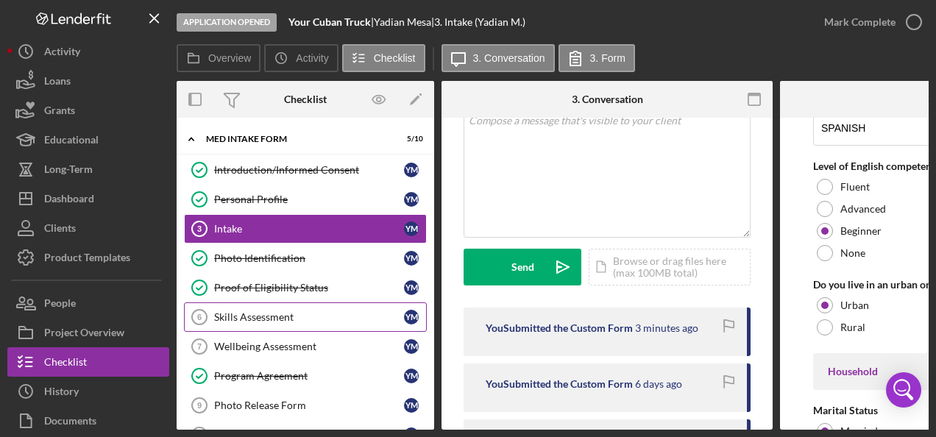
click at [273, 316] on div "Skills Assessment" at bounding box center [309, 317] width 190 height 12
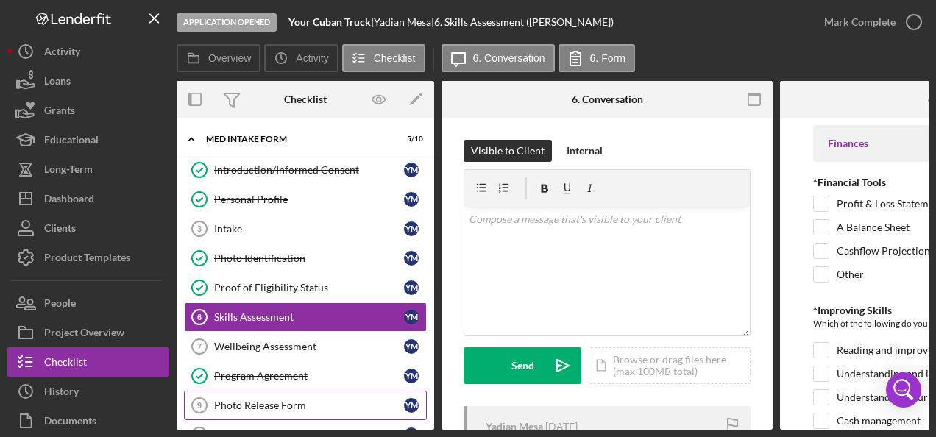
click at [262, 399] on div "Photo Release Form" at bounding box center [309, 405] width 190 height 12
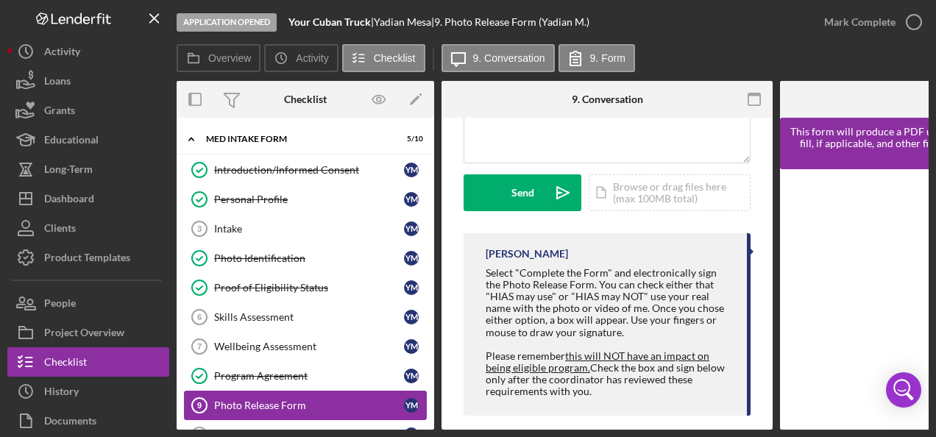
scroll to position [172, 0]
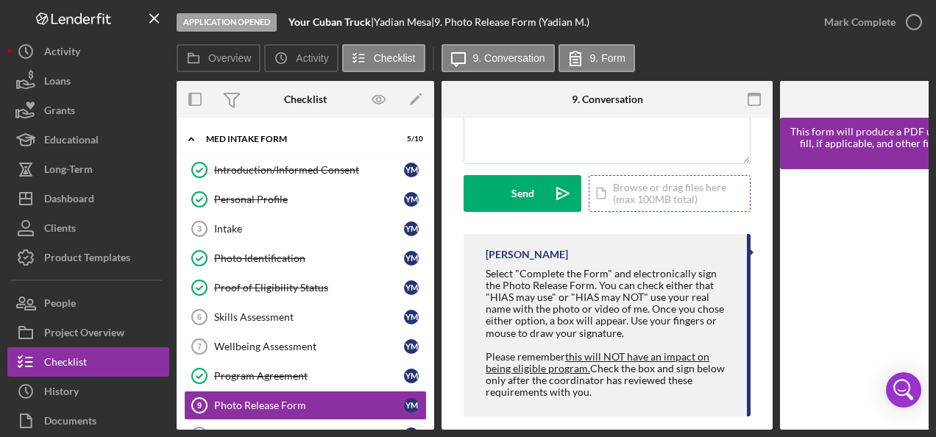
click at [644, 196] on div "Icon/Document Browse or drag files here (max 100MB total) Tap to choose files o…" at bounding box center [670, 193] width 162 height 37
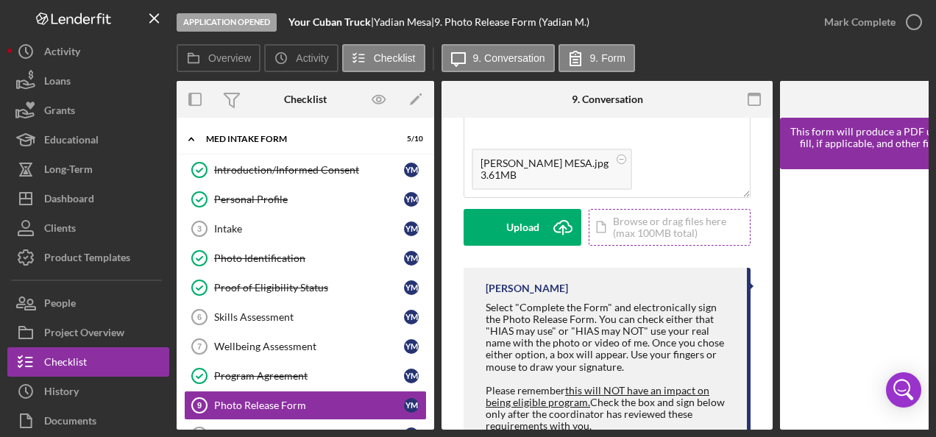
scroll to position [138, 0]
click at [612, 163] on icon at bounding box center [621, 159] width 18 height 18
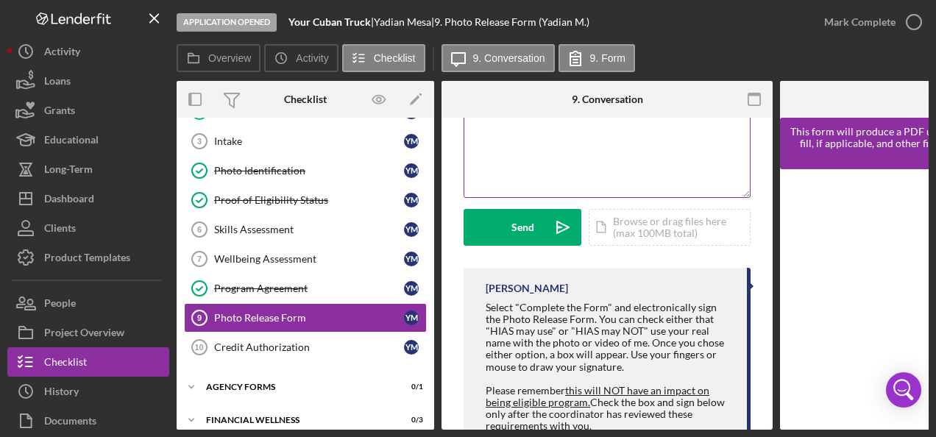
scroll to position [99, 0]
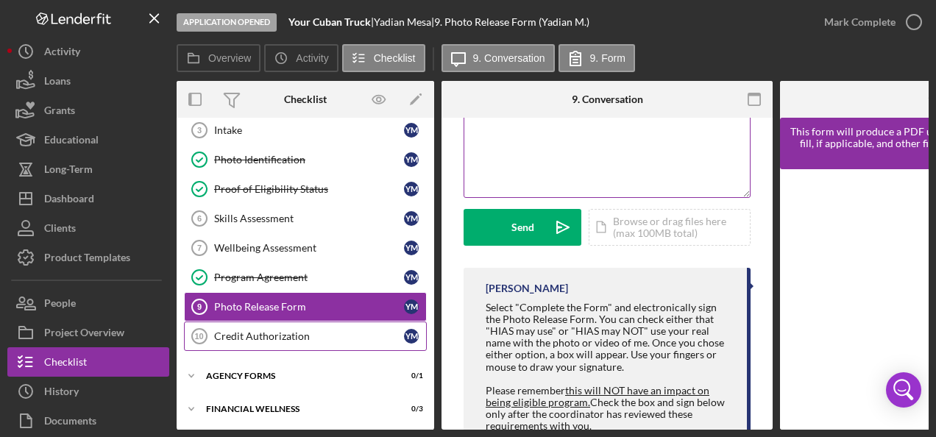
click at [336, 333] on div "Credit Authorization" at bounding box center [309, 336] width 190 height 12
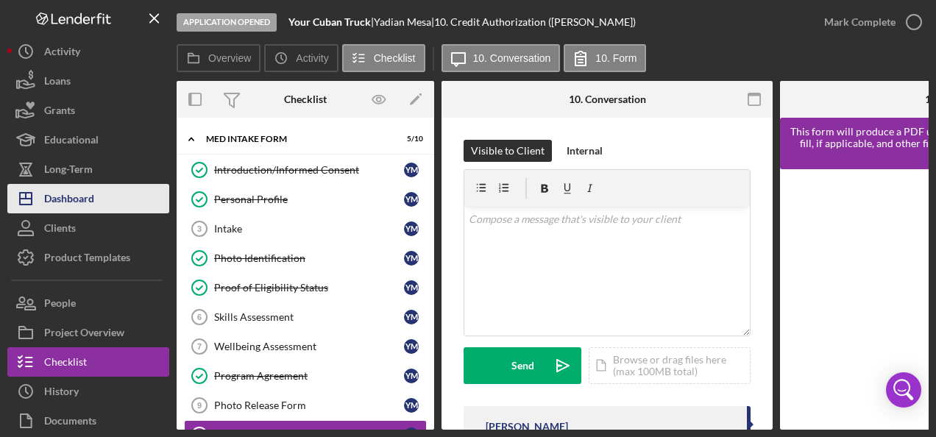
click at [77, 200] on div "Dashboard" at bounding box center [69, 200] width 50 height 33
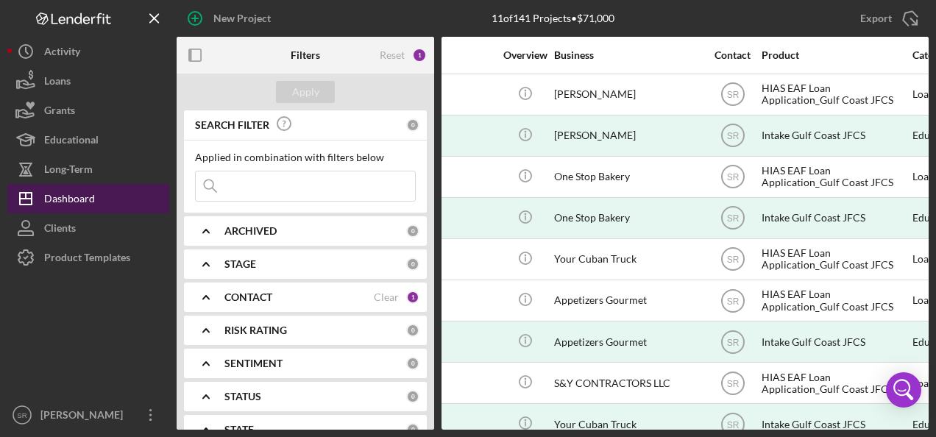
scroll to position [0, 238]
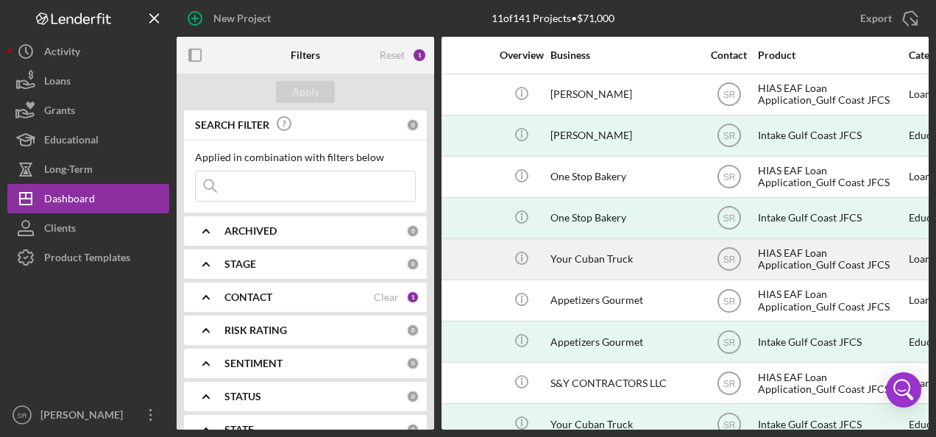
click at [803, 260] on div "HIAS EAF Loan Application_Gulf Coast JFCS" at bounding box center [831, 259] width 147 height 39
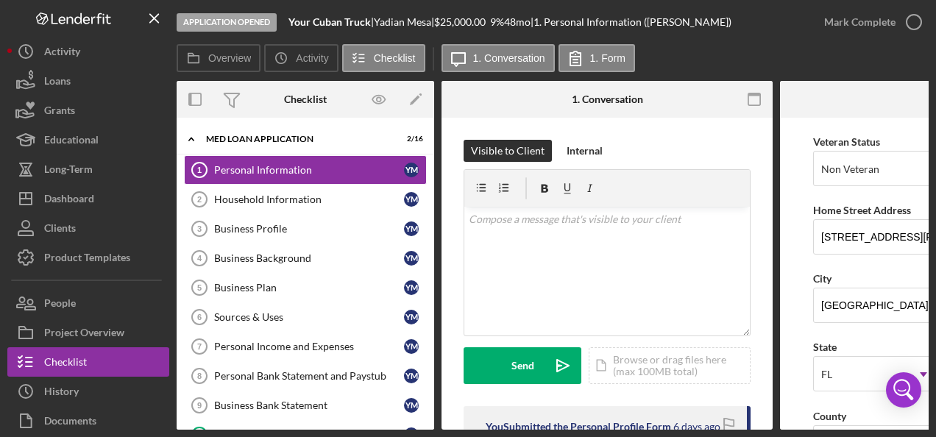
scroll to position [199, 0]
click at [831, 236] on input "[STREET_ADDRESS][PERSON_NAME]" at bounding box center [945, 236] width 265 height 35
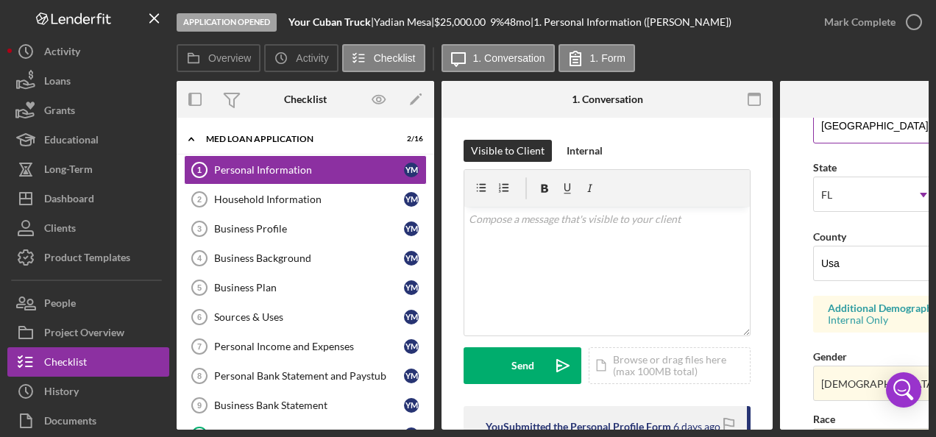
scroll to position [378, 0]
type input "[STREET_ADDRESS][PERSON_NAME]"
click at [867, 263] on input "Usa" at bounding box center [945, 262] width 265 height 35
type input "U"
type input "[GEOGRAPHIC_DATA]"
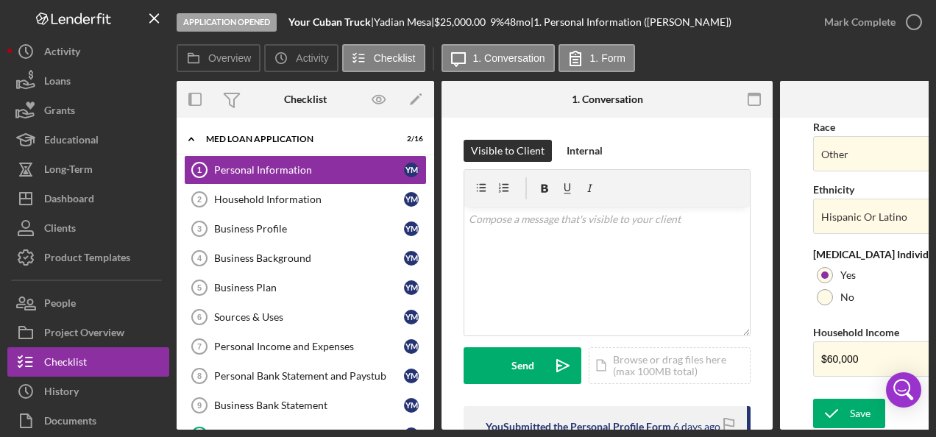
scroll to position [670, 0]
click at [881, 355] on input "$60,000" at bounding box center [945, 358] width 265 height 35
type input "$6"
type input "$86,400"
click at [855, 413] on div "Save" at bounding box center [860, 412] width 21 height 29
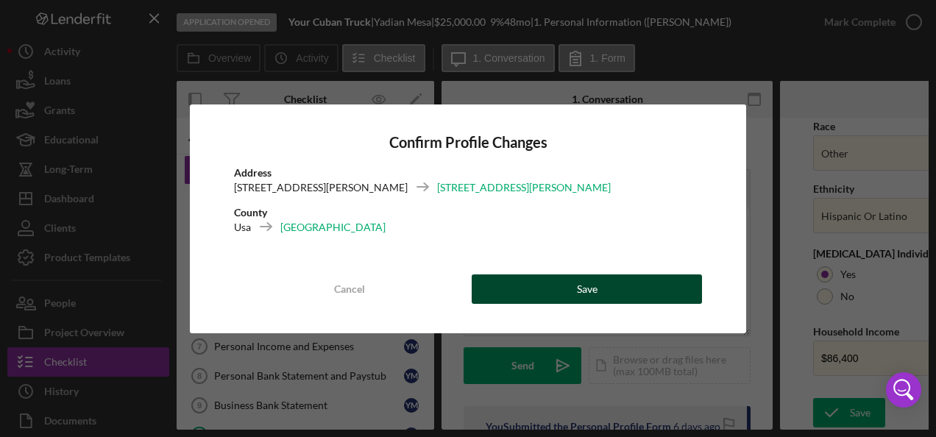
click at [672, 291] on button "Save" at bounding box center [587, 288] width 230 height 29
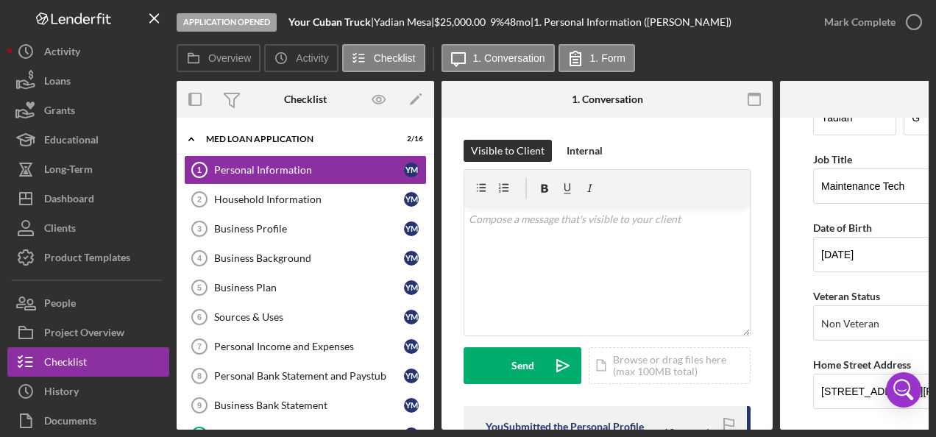
scroll to position [0, 0]
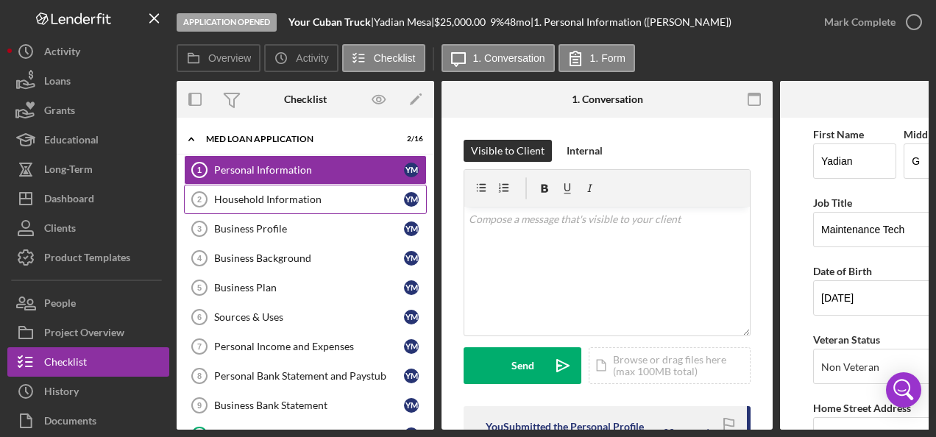
click at [319, 202] on div "Household Information" at bounding box center [309, 199] width 190 height 12
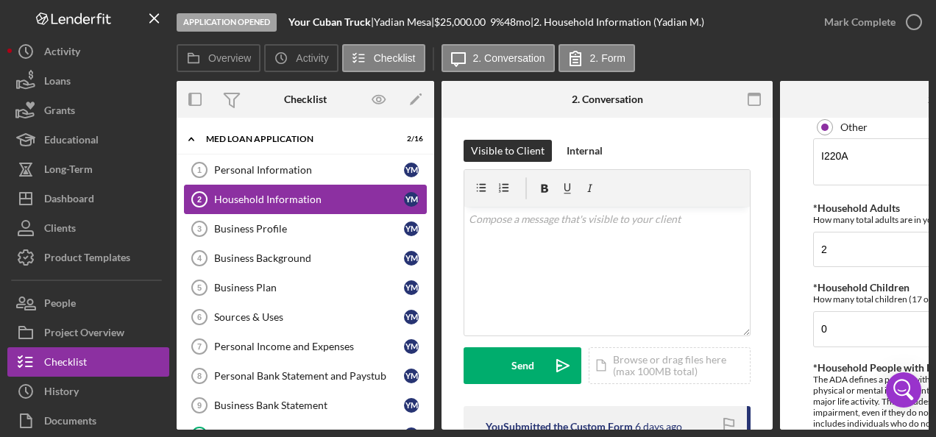
scroll to position [631, 0]
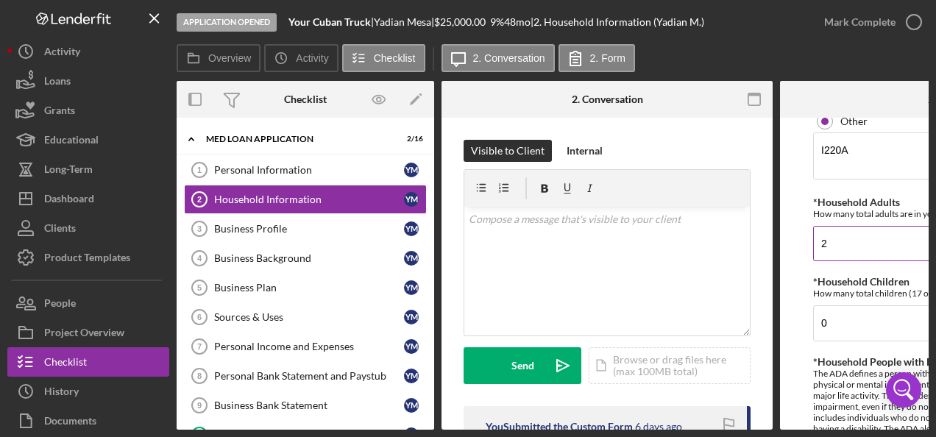
click at [856, 241] on input "2" at bounding box center [945, 243] width 265 height 35
type input "3"
click at [855, 319] on input "0" at bounding box center [945, 322] width 265 height 35
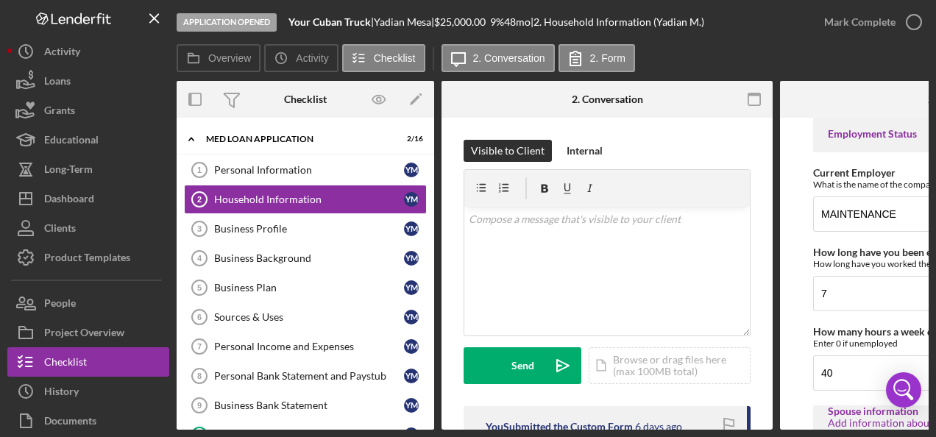
scroll to position [1029, 0]
type input "1"
click at [881, 285] on input "7" at bounding box center [945, 292] width 265 height 35
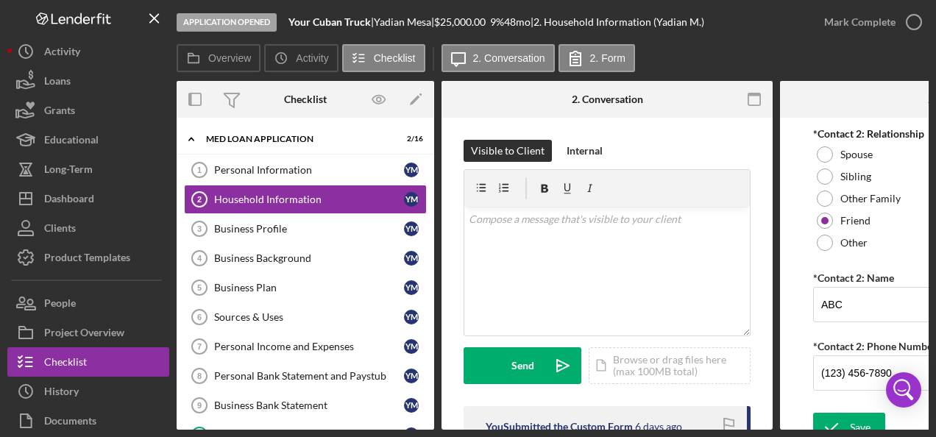
scroll to position [2019, 0]
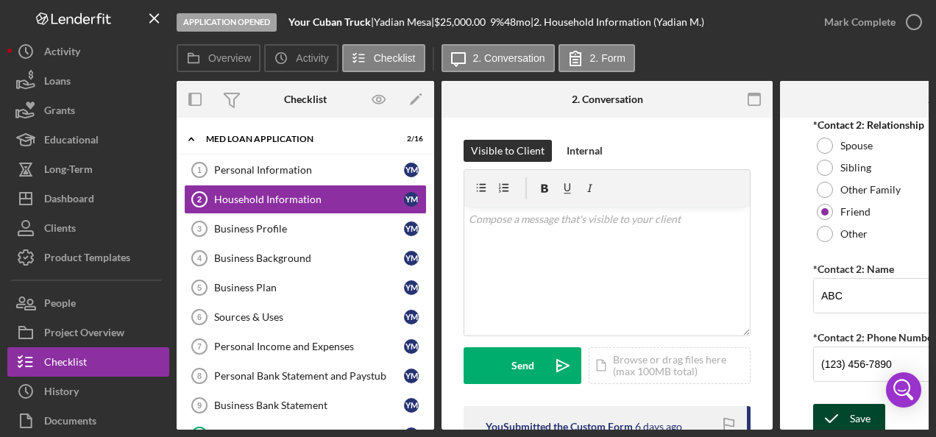
click at [848, 405] on icon "submit" at bounding box center [831, 418] width 37 height 37
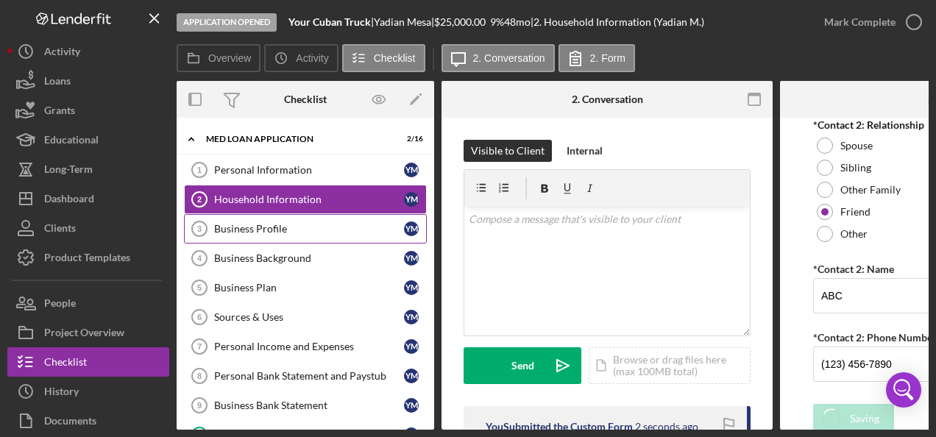
click at [306, 228] on div "Business Profile" at bounding box center [309, 229] width 190 height 12
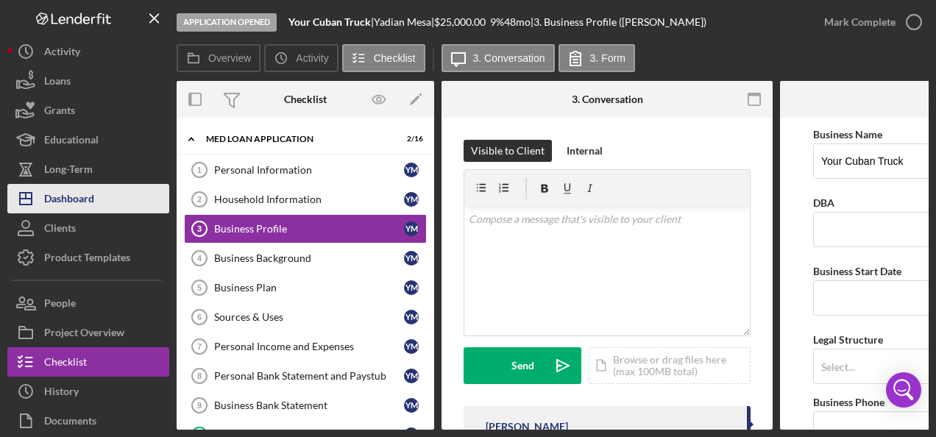
click at [71, 205] on div "Dashboard" at bounding box center [69, 200] width 50 height 33
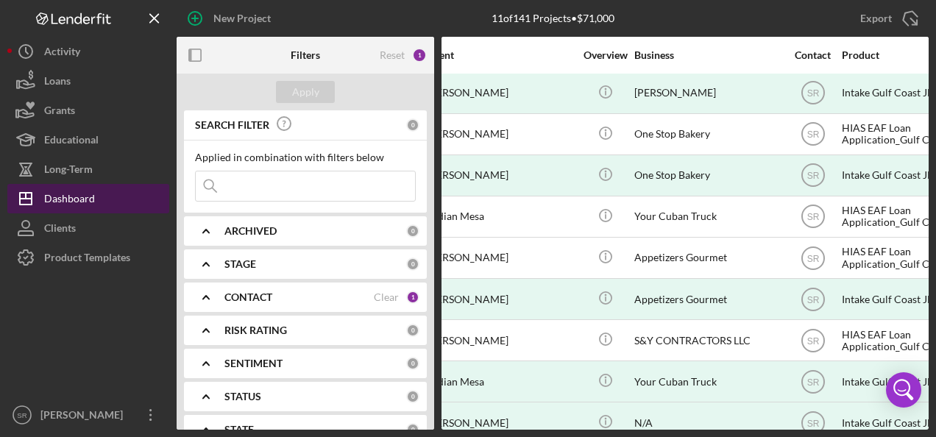
scroll to position [43, 168]
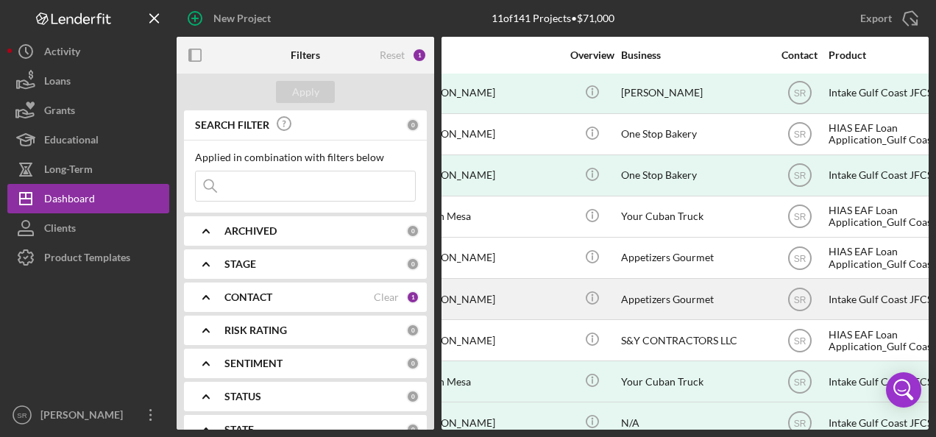
click at [846, 302] on div "Intake Gulf Coast JFCS" at bounding box center [901, 299] width 147 height 39
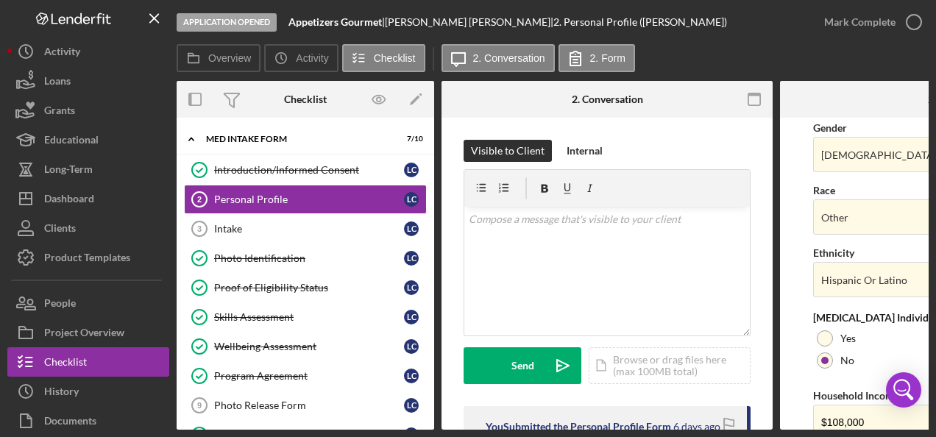
scroll to position [670, 0]
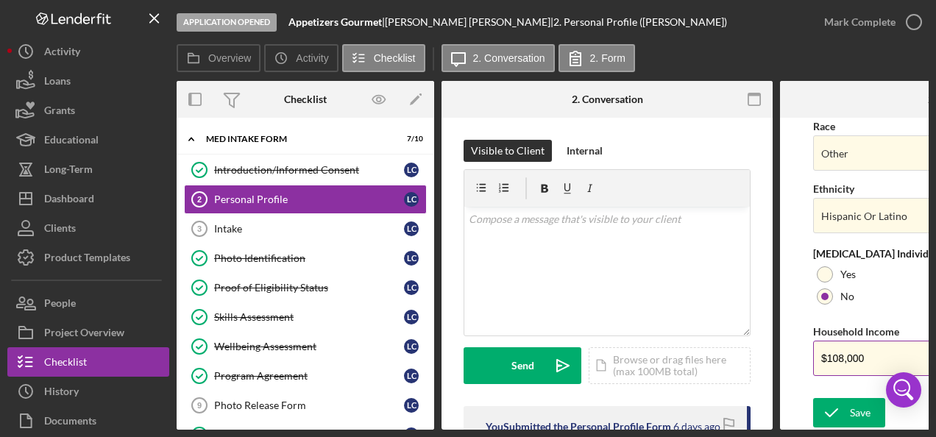
click at [880, 358] on input "$108,000" at bounding box center [945, 358] width 265 height 35
type input "$119,700"
